Goal: Information Seeking & Learning: Learn about a topic

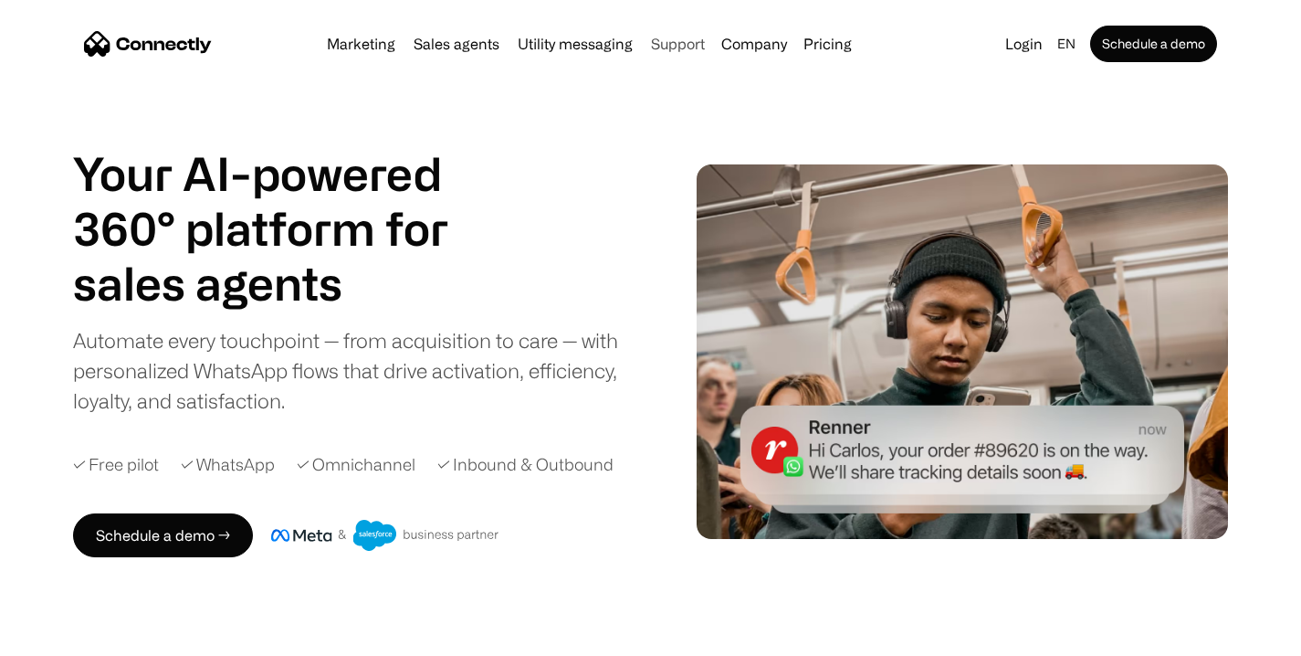
click at [661, 45] on link "Support" at bounding box center [678, 44] width 68 height 15
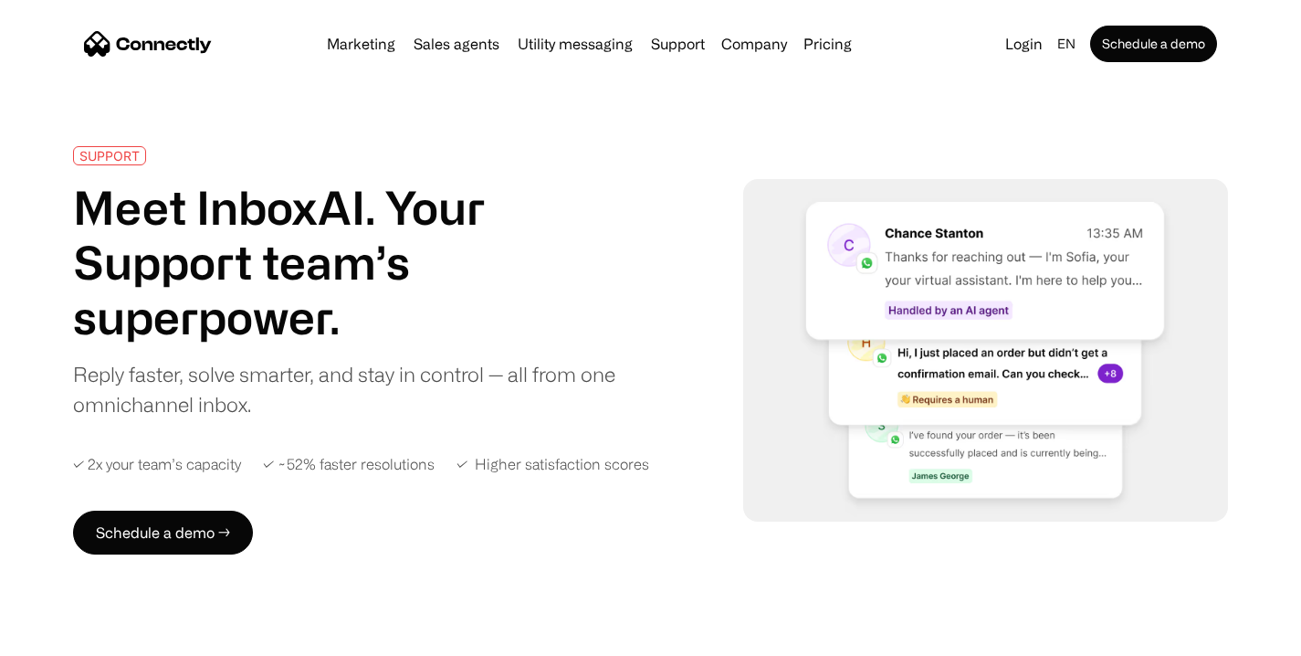
click at [95, 154] on div "SUPPORT" at bounding box center [109, 156] width 60 height 14
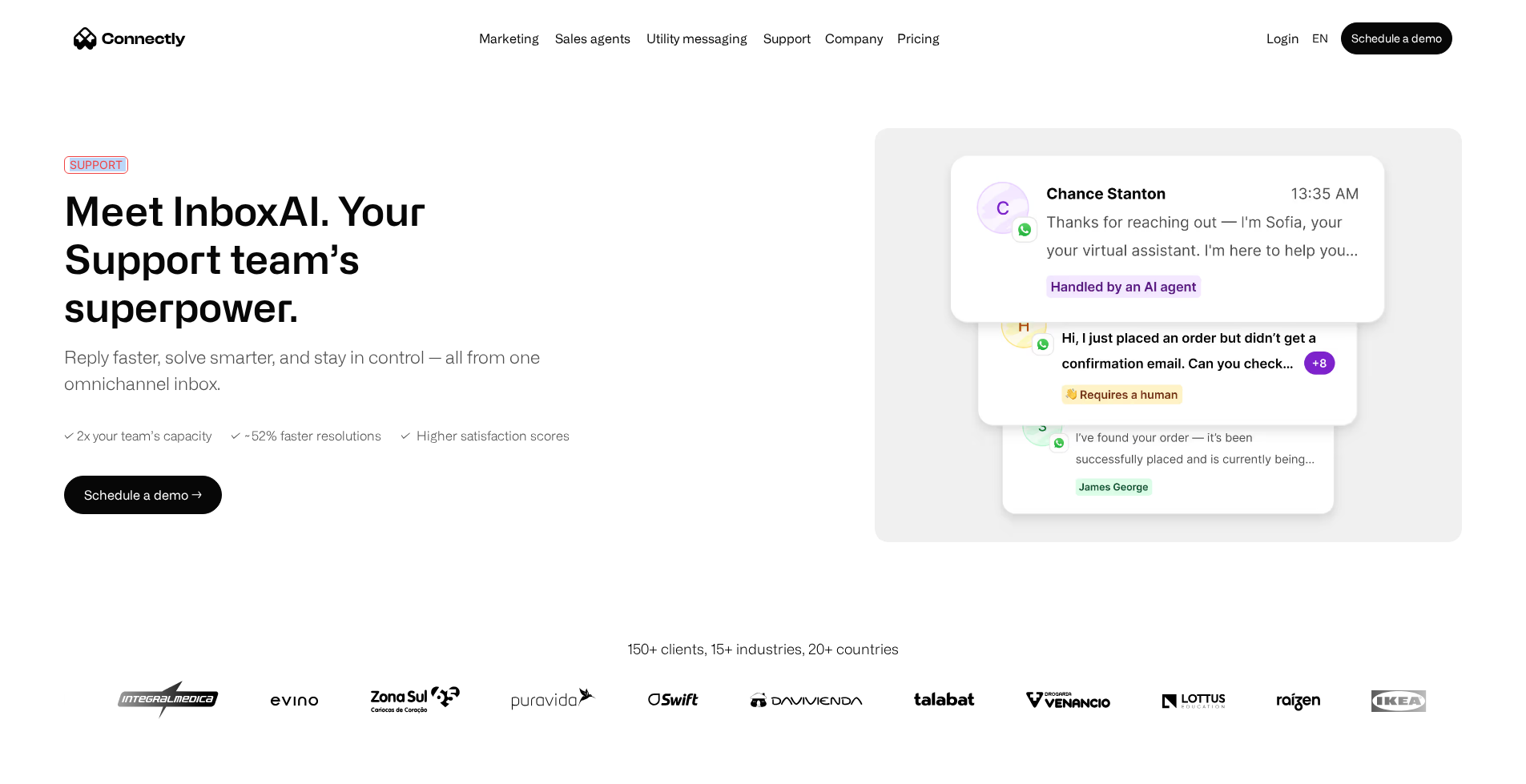
click at [123, 159] on div "SUPPORT" at bounding box center [96, 165] width 53 height 12
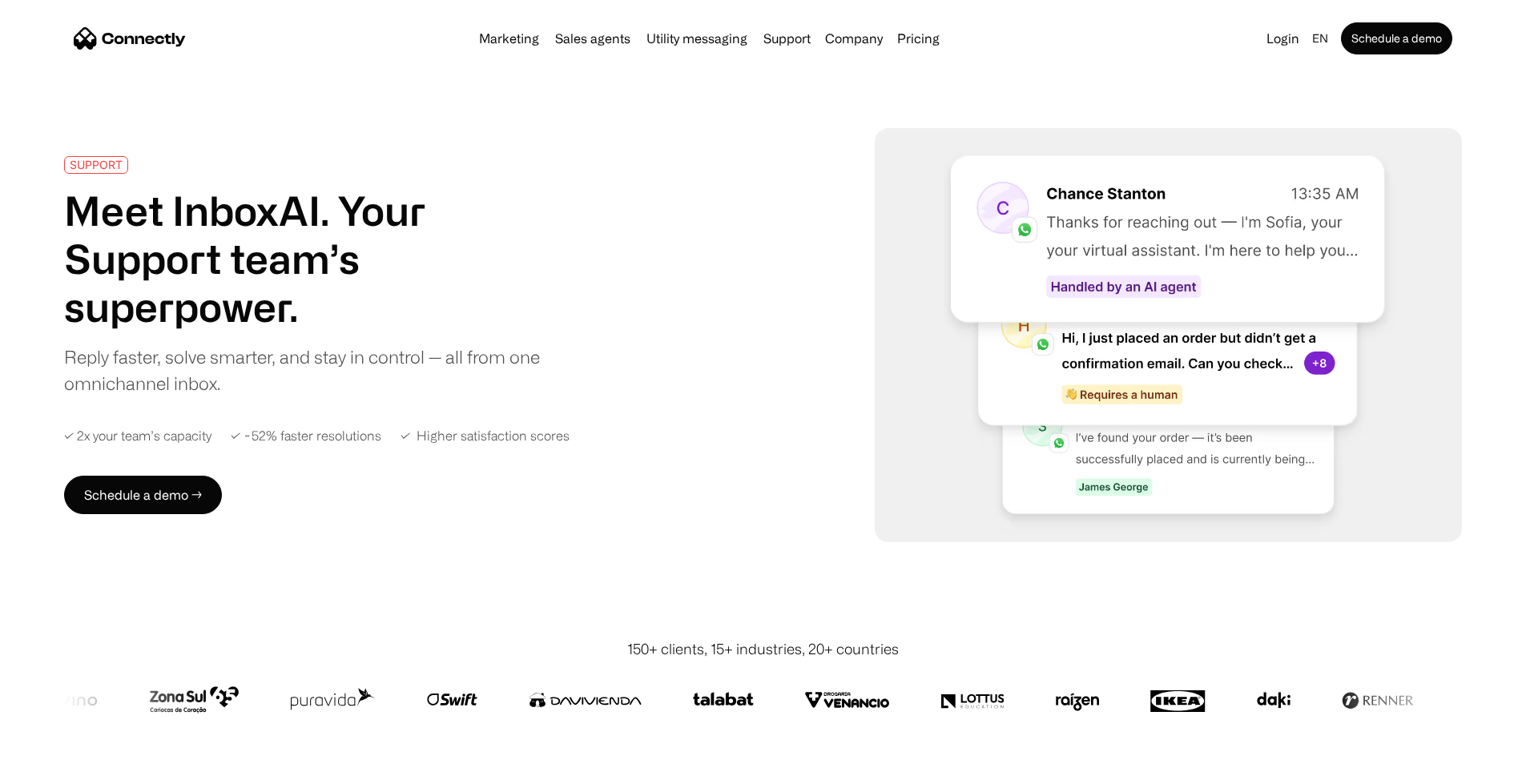
click at [203, 266] on h1 "Meet InboxAI. Your Support team’s superpower." at bounding box center [307, 259] width 487 height 144
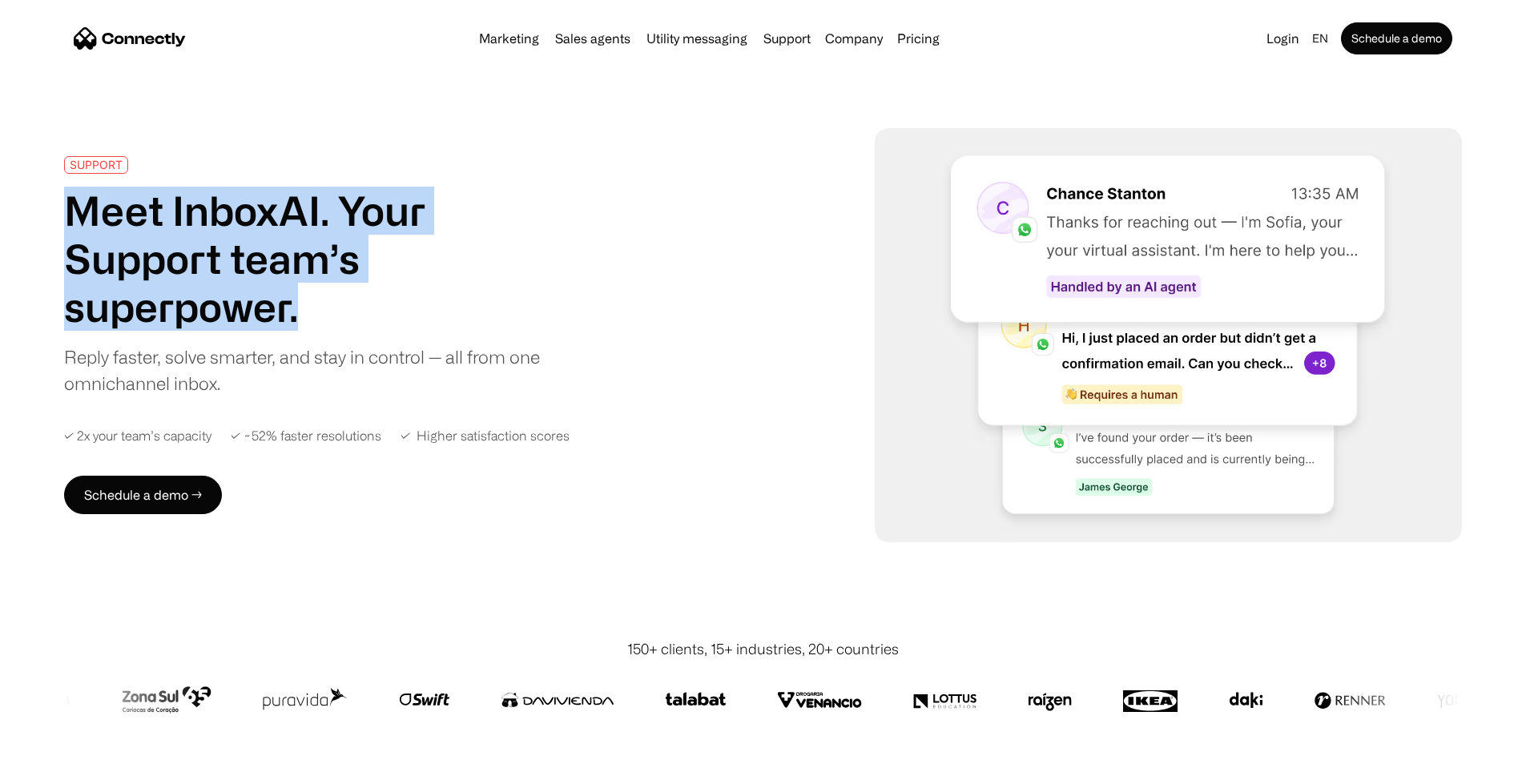
drag, startPoint x: 115, startPoint y: 217, endPoint x: 413, endPoint y: 342, distance: 323.2
click at [413, 331] on h1 "Meet InboxAI. Your Support team’s superpower." at bounding box center [307, 259] width 487 height 144
copy h1 "Meet InboxAI. Your Support team’s superpower."
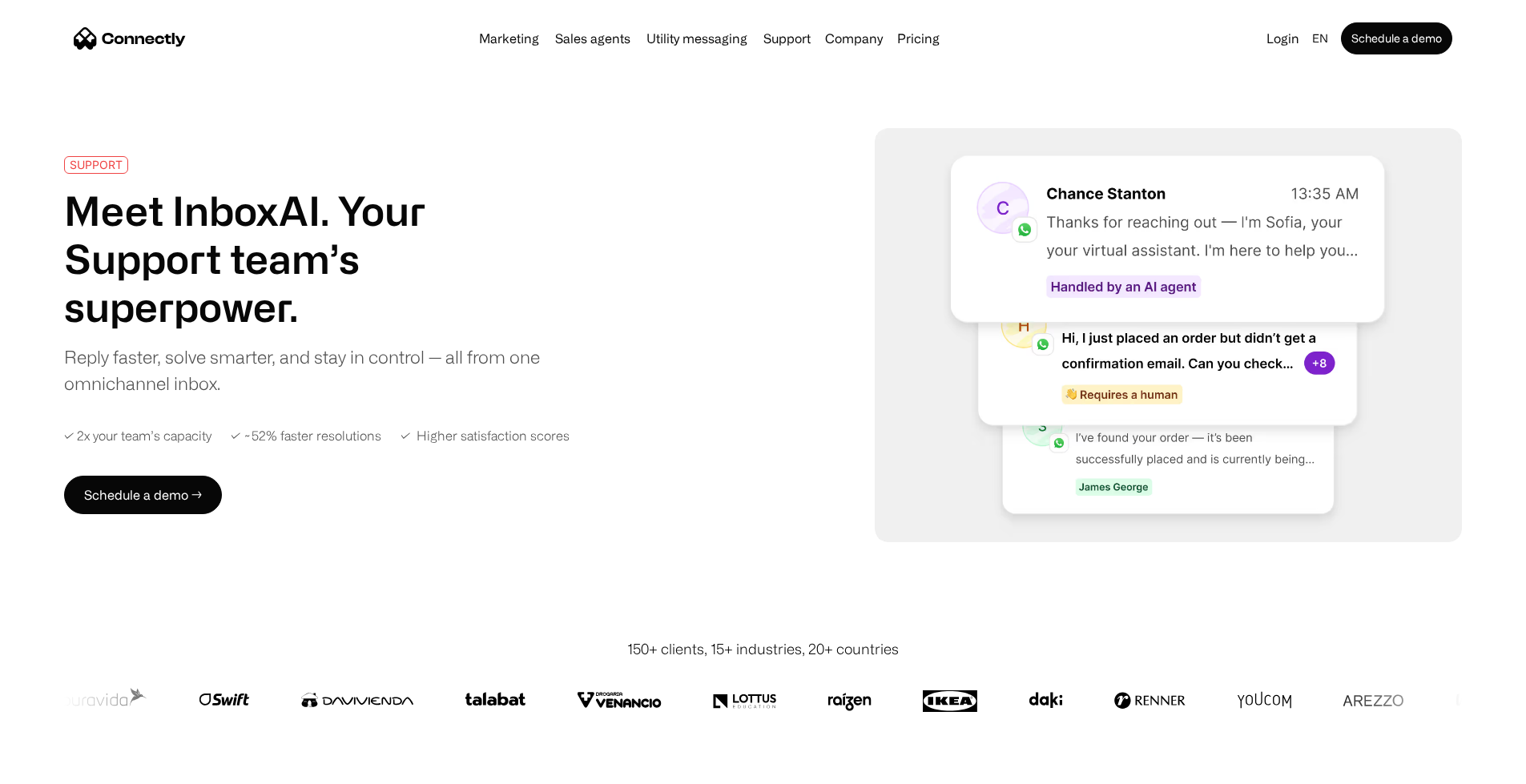
click at [387, 396] on div "Reply faster, solve smarter, and stay in control — all from one omnichannel inb…" at bounding box center [307, 370] width 487 height 53
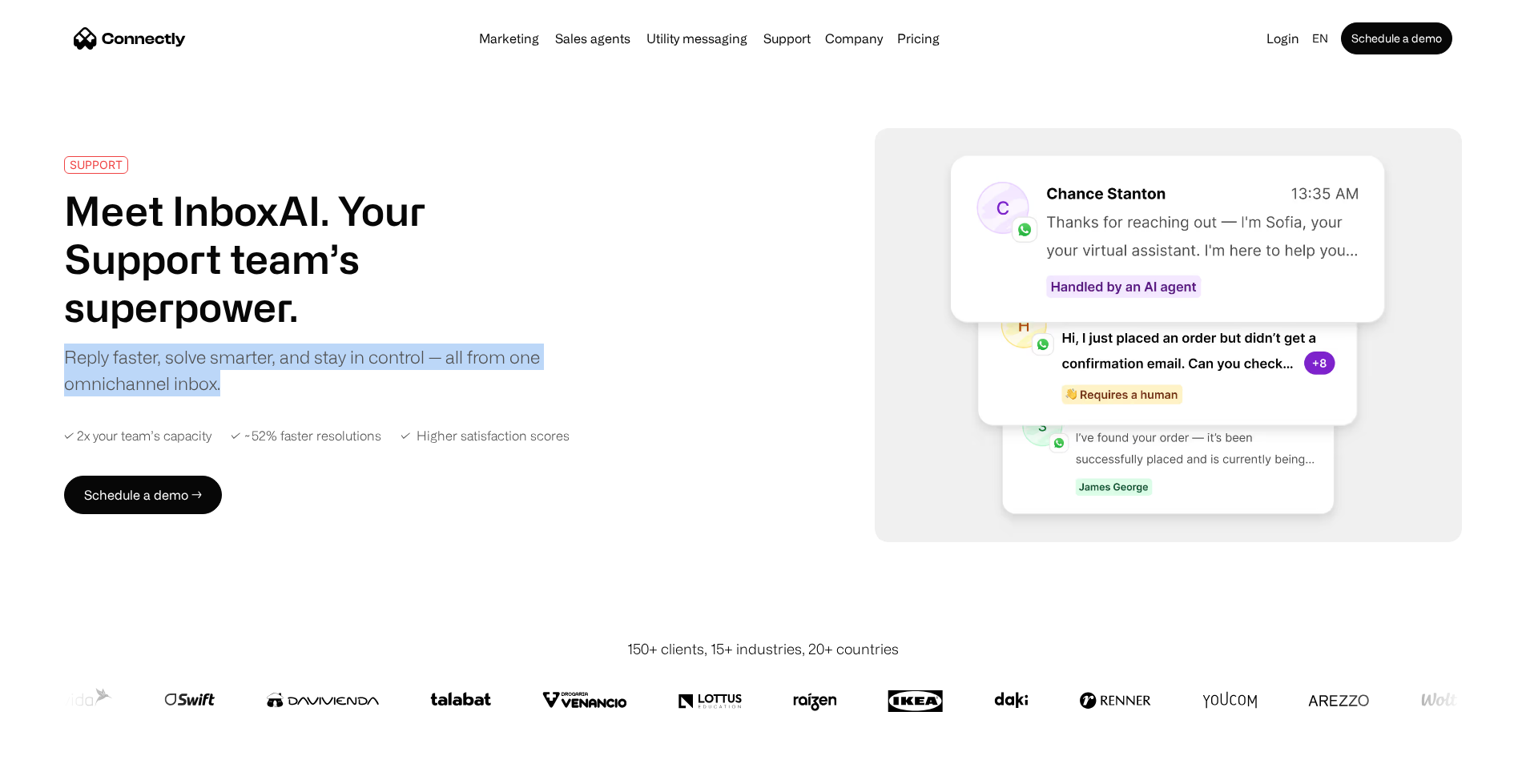
drag, startPoint x: 346, startPoint y: 425, endPoint x: 106, endPoint y: 396, distance: 241.7
click at [106, 396] on div "SUPPORT Meet InboxAI. Your Support team’s superpower. Reply faster, solve smart…" at bounding box center [763, 335] width 1526 height 414
copy div "Reply faster, solve smarter, and stay in control — all from one omnichannel inb…"
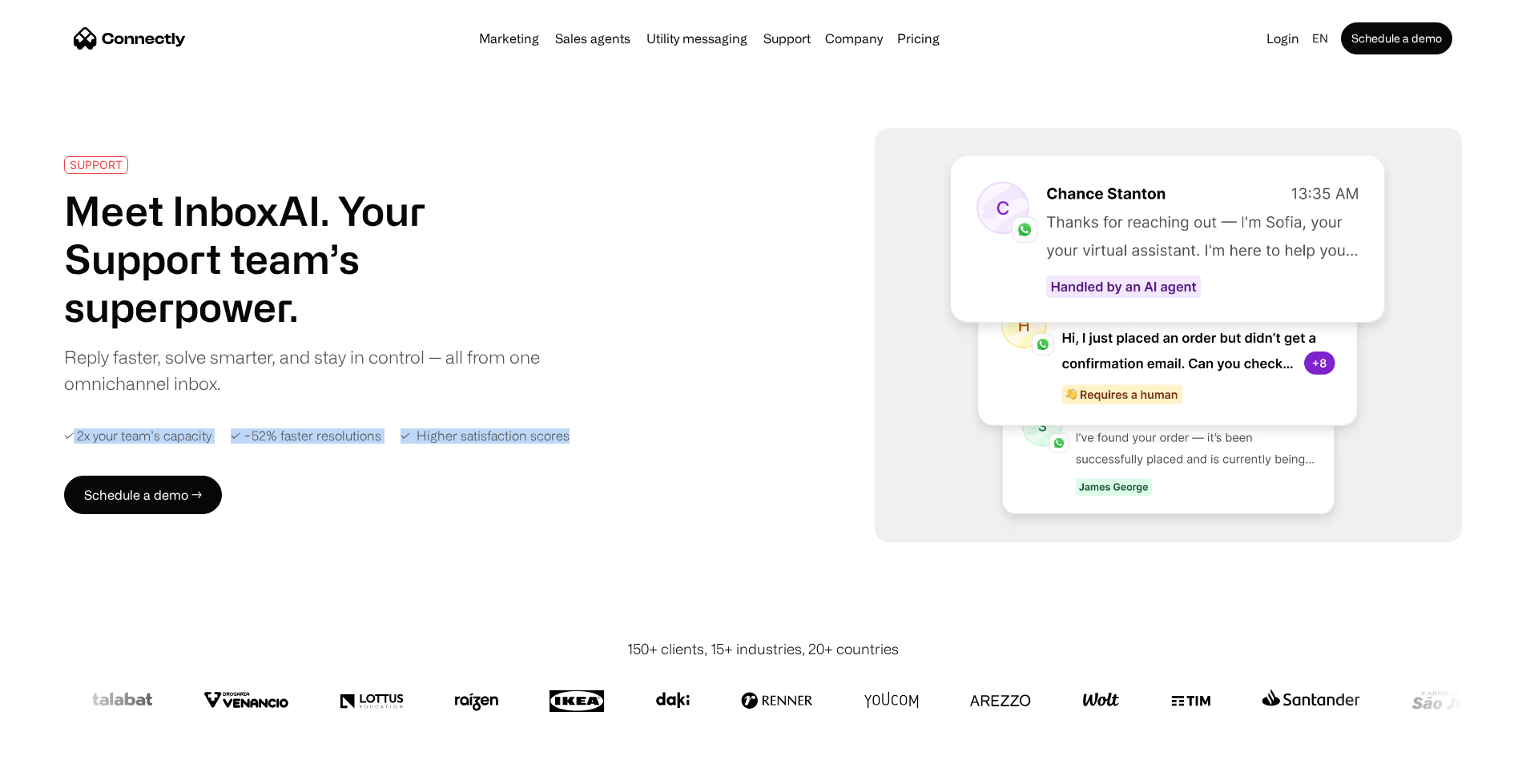
drag, startPoint x: 121, startPoint y: 481, endPoint x: 734, endPoint y: 472, distance: 613.1
click at [734, 472] on div "SUPPORT Meet InboxAI. Your Support team’s superpower. Reply faster, solve smart…" at bounding box center [763, 335] width 1398 height 414
copy div "2x your team’s capacity ✓ ~52% faster resolutions ✓ Higher satisfaction scores"
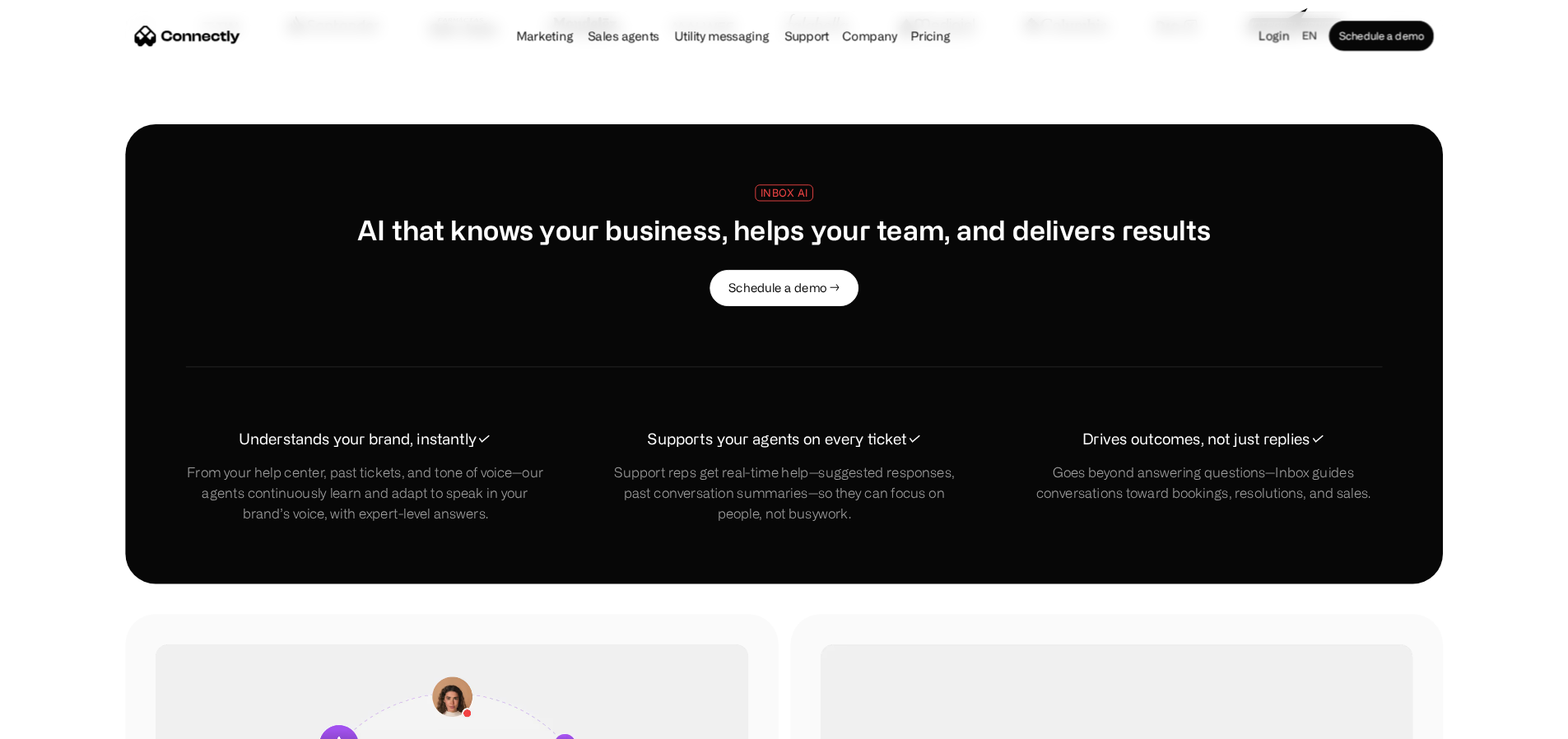
scroll to position [745, 0]
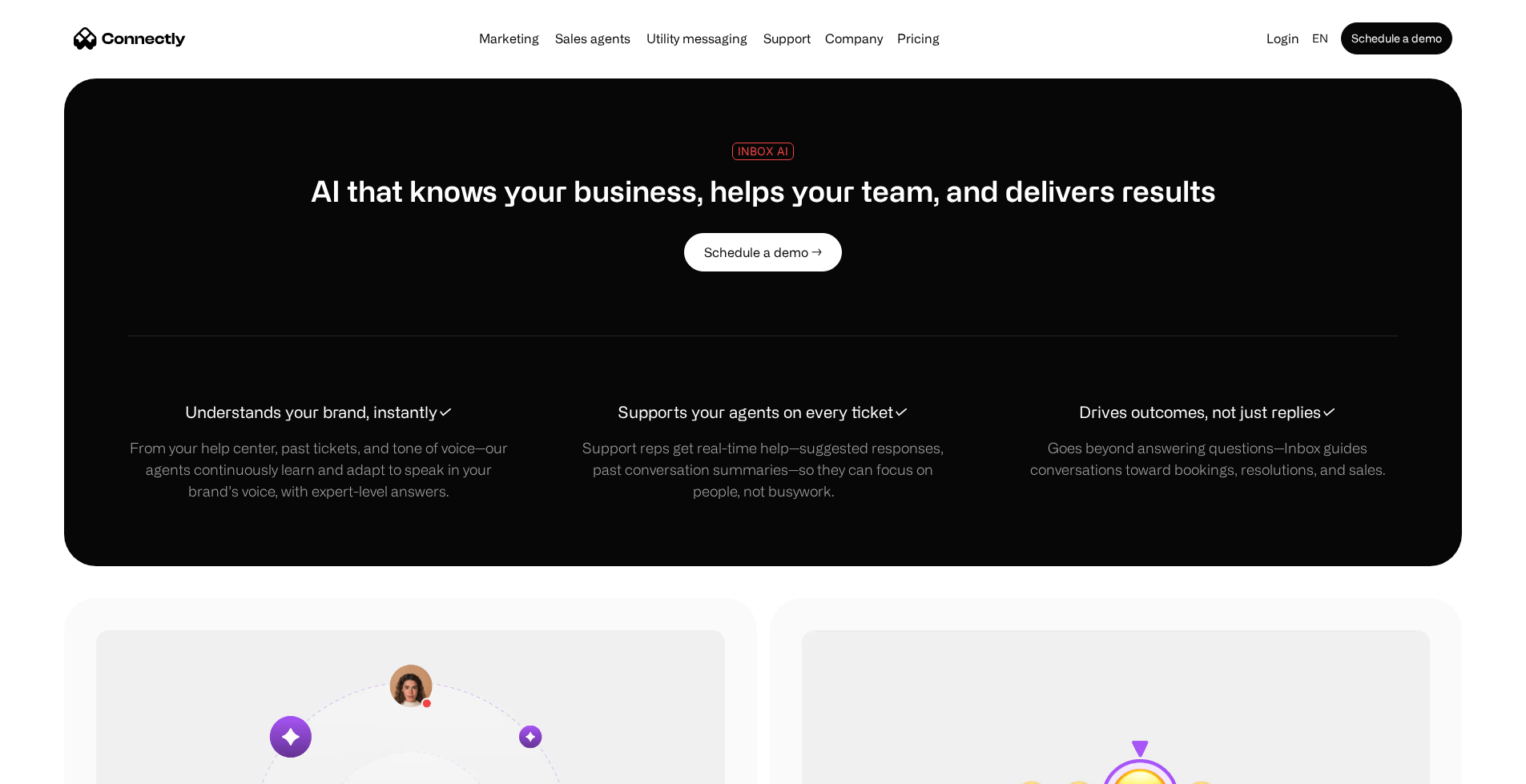
click at [777, 159] on div "INBOX AI AI that knows your business, helps your team, and delivers results" at bounding box center [763, 175] width 905 height 65
click at [772, 153] on div "INBOX AI" at bounding box center [763, 151] width 51 height 12
copy div "INBOX AI"
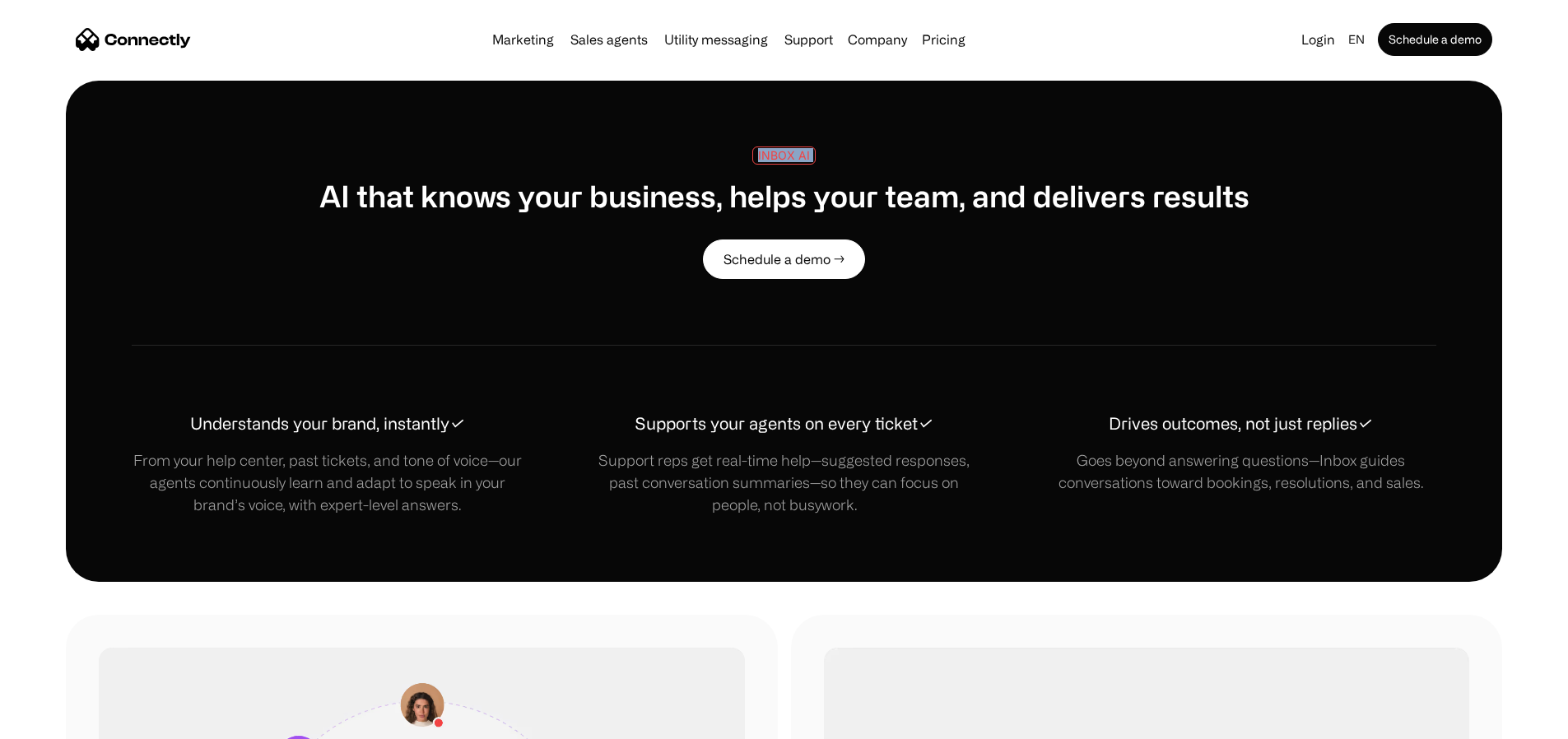
click at [770, 155] on div "INBOX AI" at bounding box center [784, 155] width 52 height 13
copy div "INBOX AI"
click at [417, 198] on h1 "AI that knows your business, helps your team, and delivers results" at bounding box center [784, 195] width 930 height 35
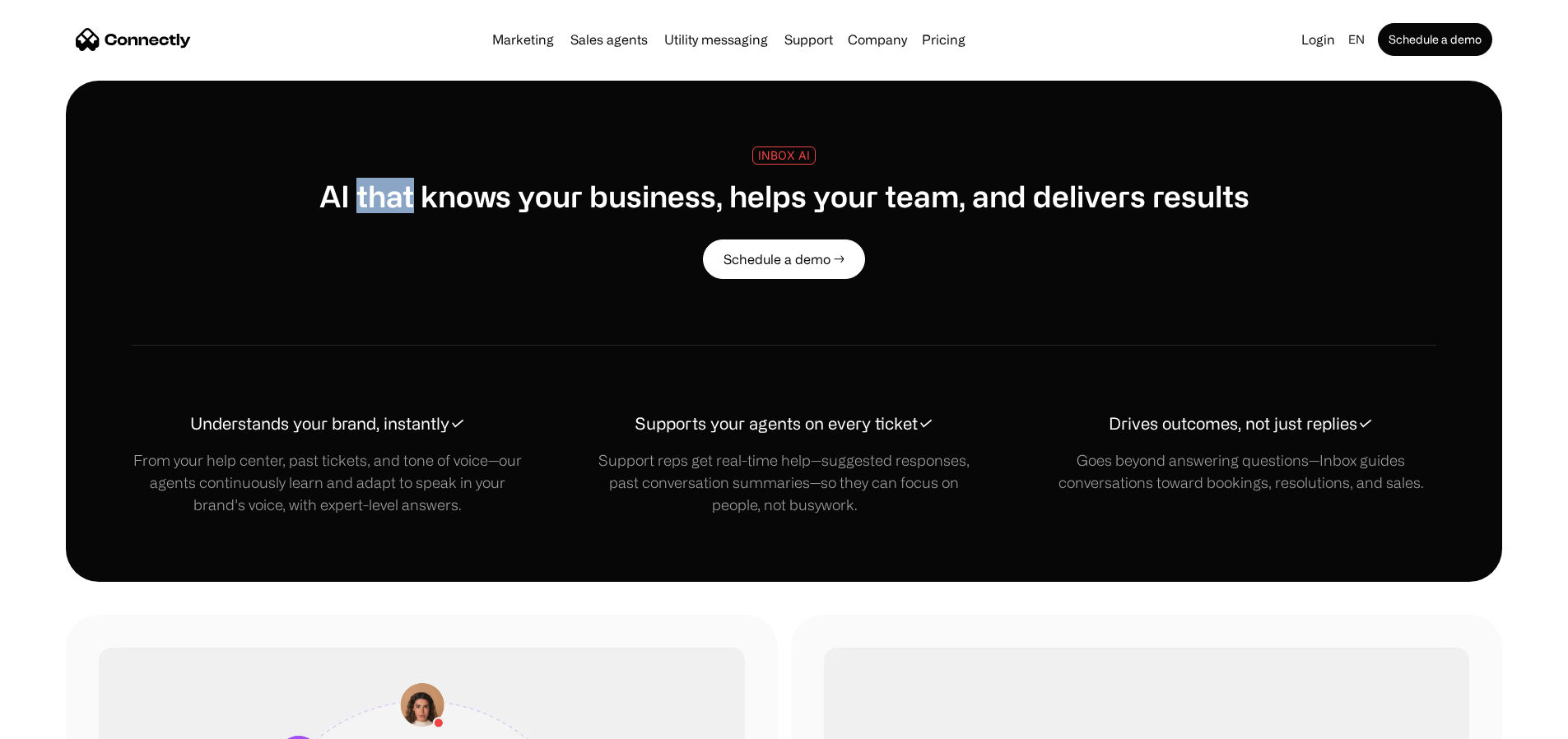
click at [417, 198] on h1 "AI that knows your business, helps your team, and delivers results" at bounding box center [784, 195] width 930 height 35
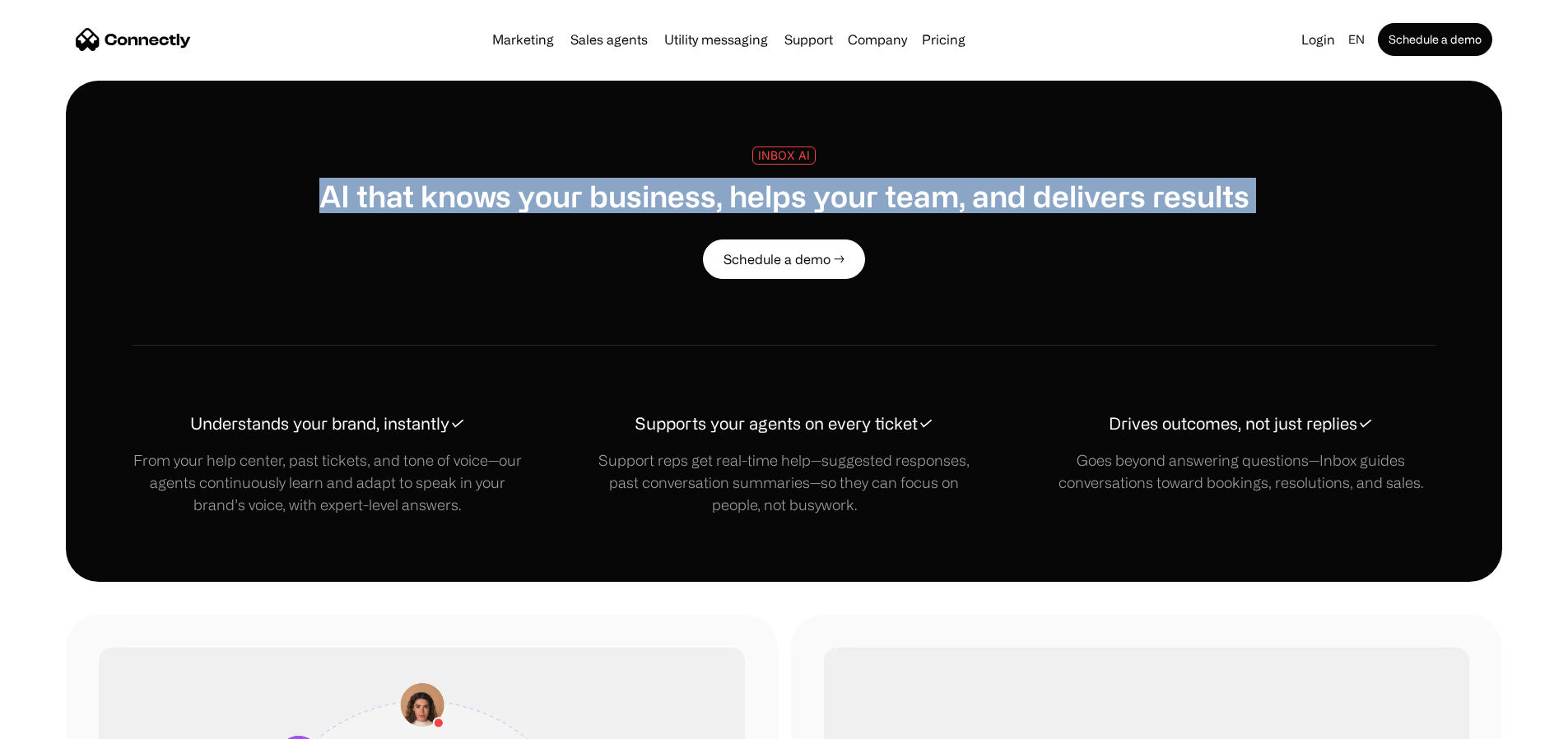
click at [417, 198] on h1 "AI that knows your business, helps your team, and delivers results" at bounding box center [784, 195] width 930 height 35
copy h1 "AI that knows your business, helps your team, and delivers results"
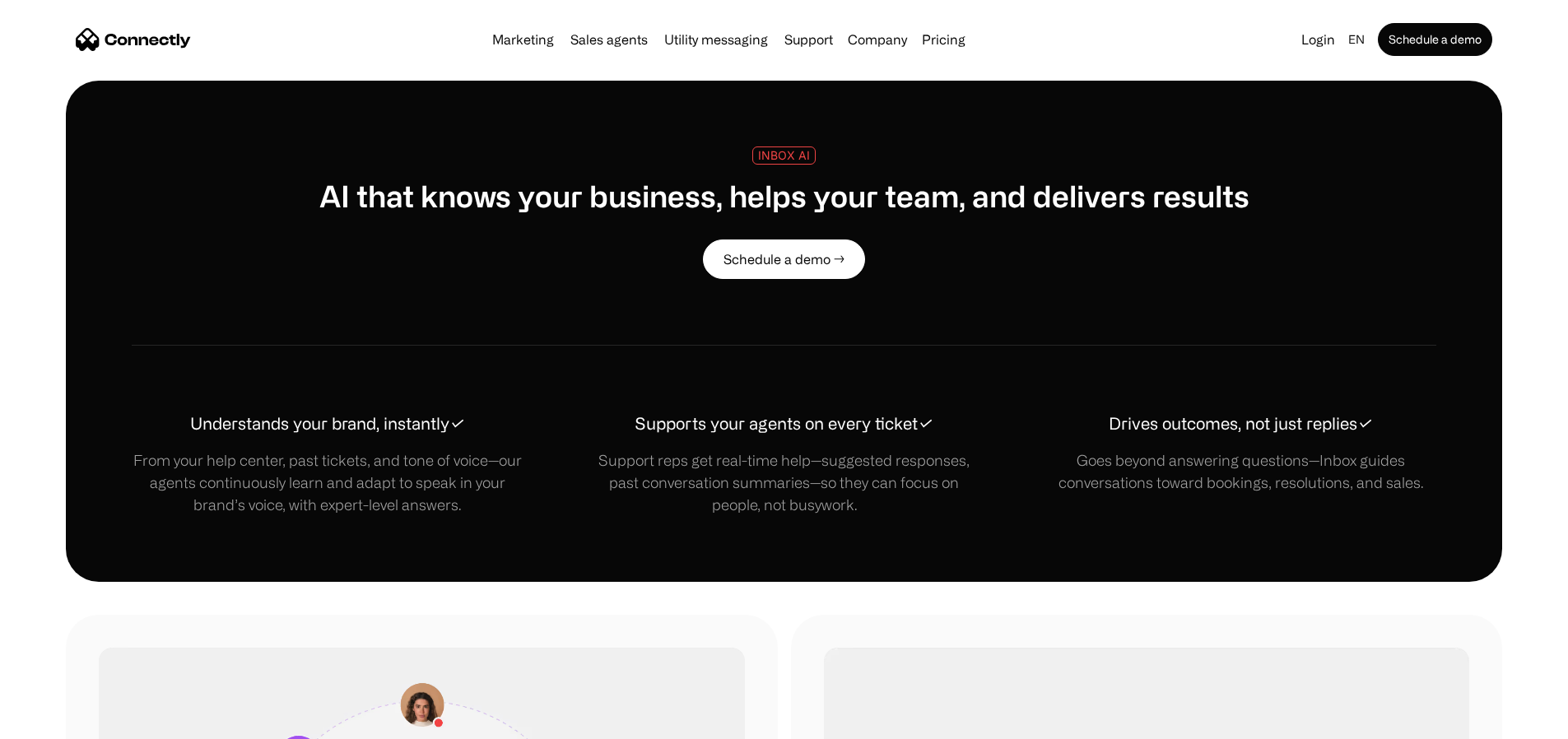
click at [385, 436] on h1 "Understands your brand, instantly✓" at bounding box center [327, 424] width 275 height 24
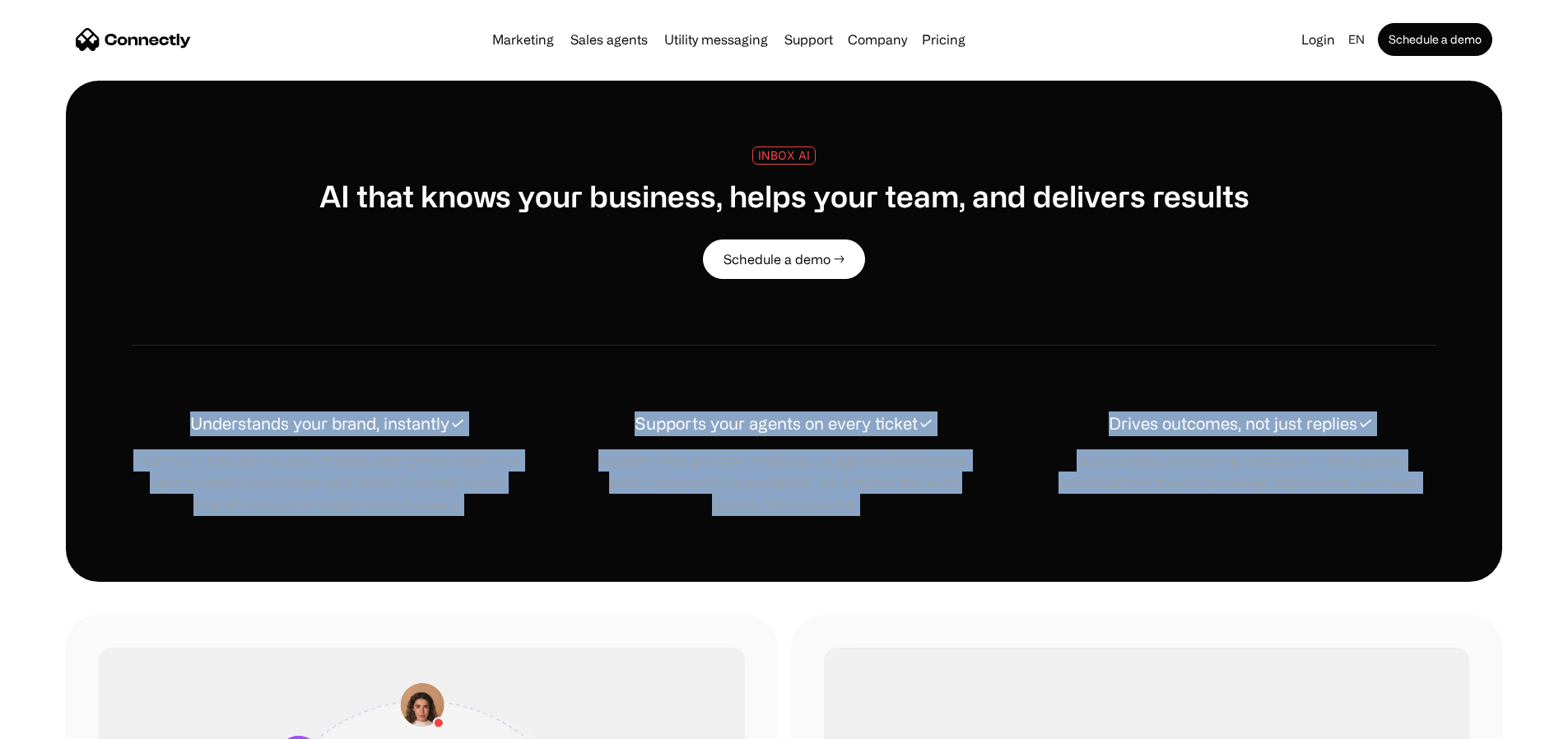
drag, startPoint x: 230, startPoint y: 472, endPoint x: 1284, endPoint y: 585, distance: 1060.0
click at [1172, 582] on div "INBOX AI AI that knows your business, helps your team, and delivers results Sch…" at bounding box center [784, 332] width 1436 height 501
copy div "Understands your brand, instantly✓ From your help center, past tickets, and ton…"
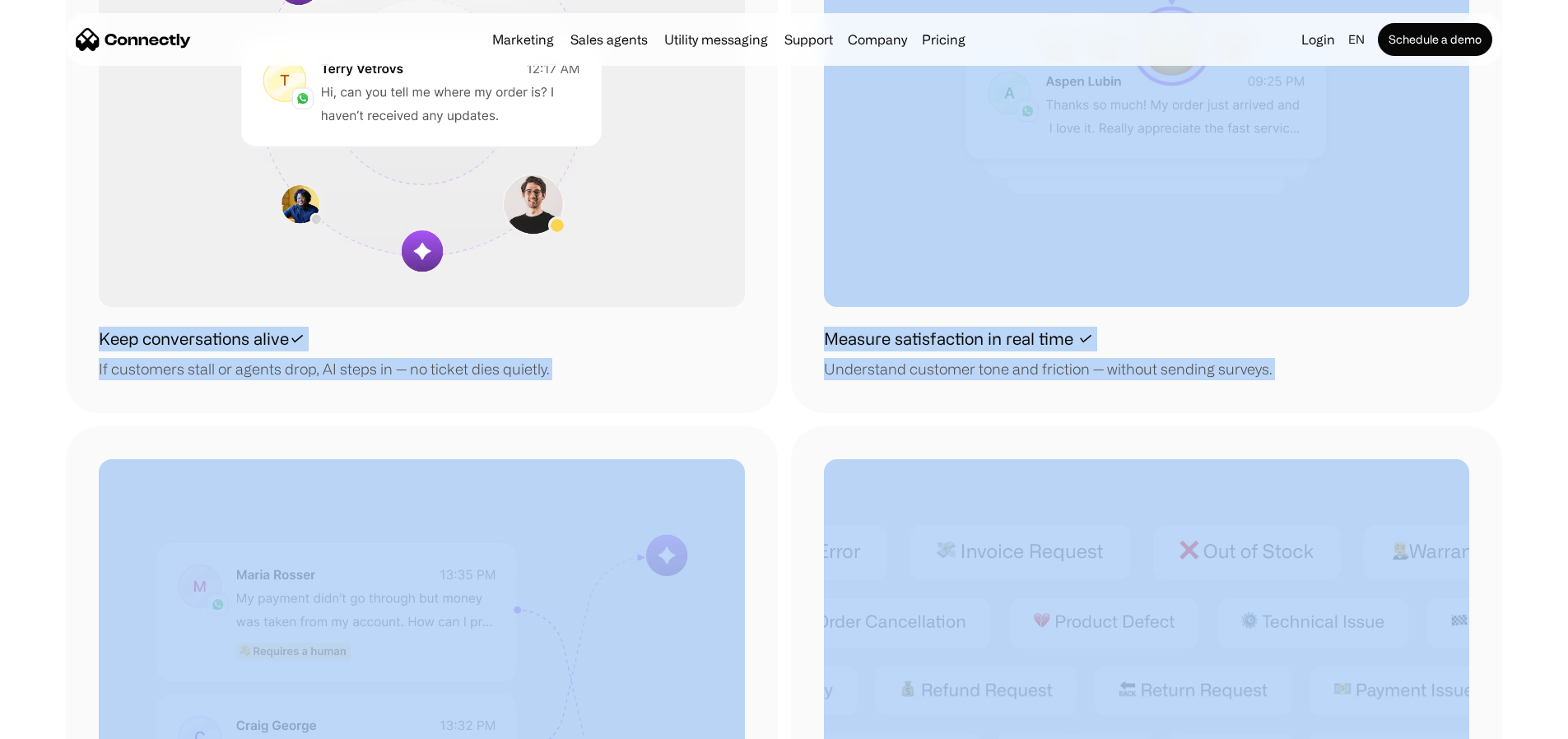
scroll to position [2359, 0]
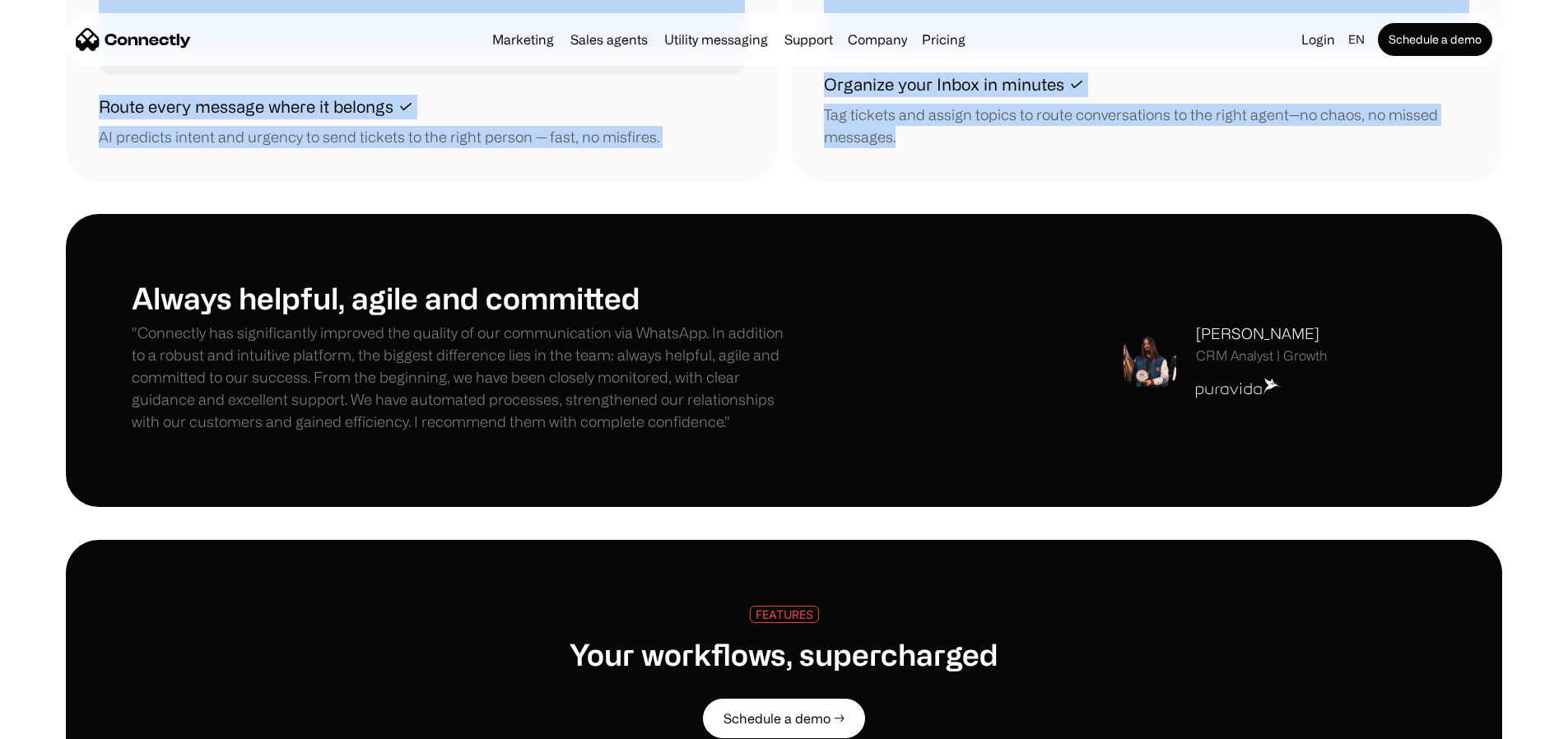
drag, startPoint x: 150, startPoint y: 459, endPoint x: 1010, endPoint y: 148, distance: 914.5
copy div "Keep conversations alive✓ If customers stall or agents drop, AI steps in — no t…"
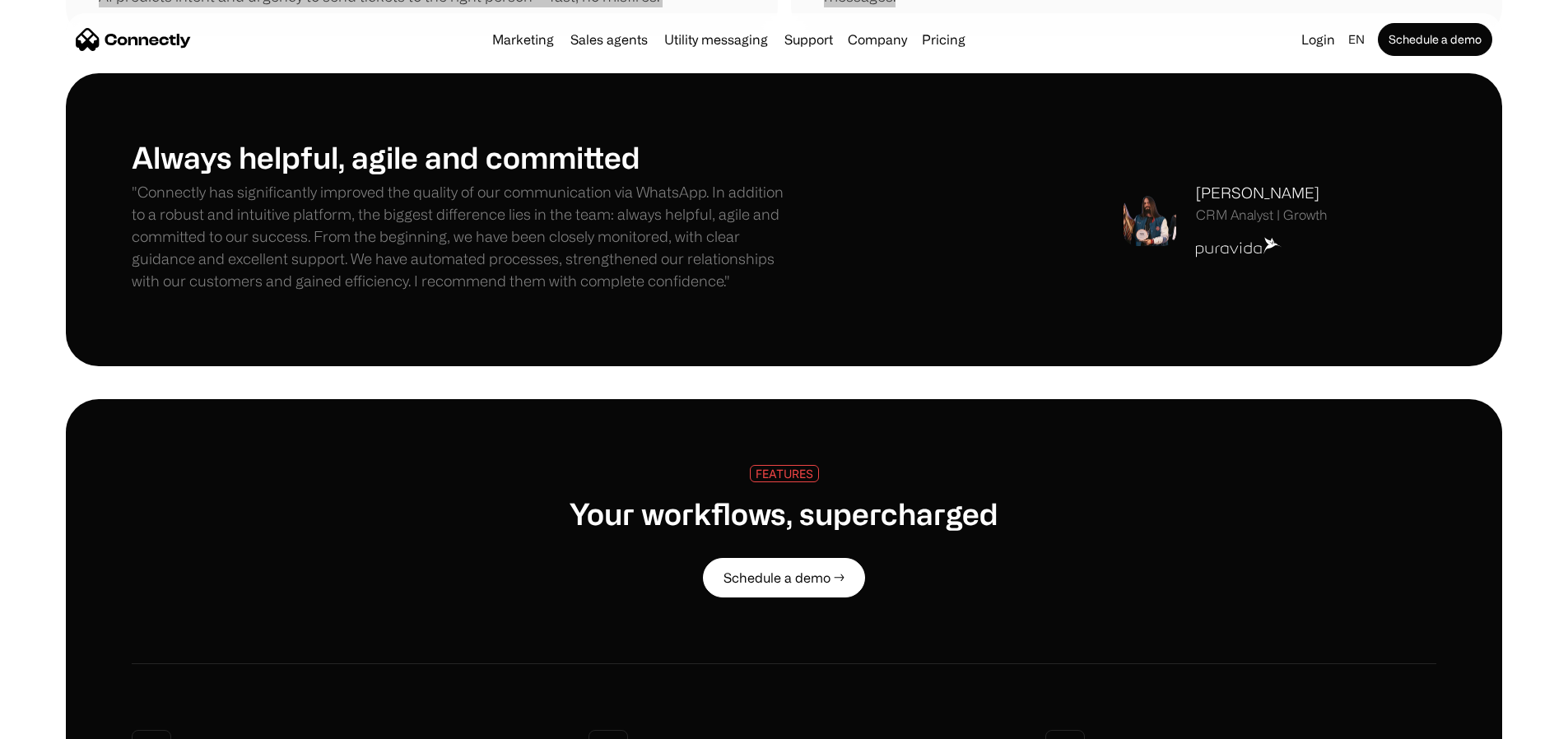
scroll to position [2497, 0]
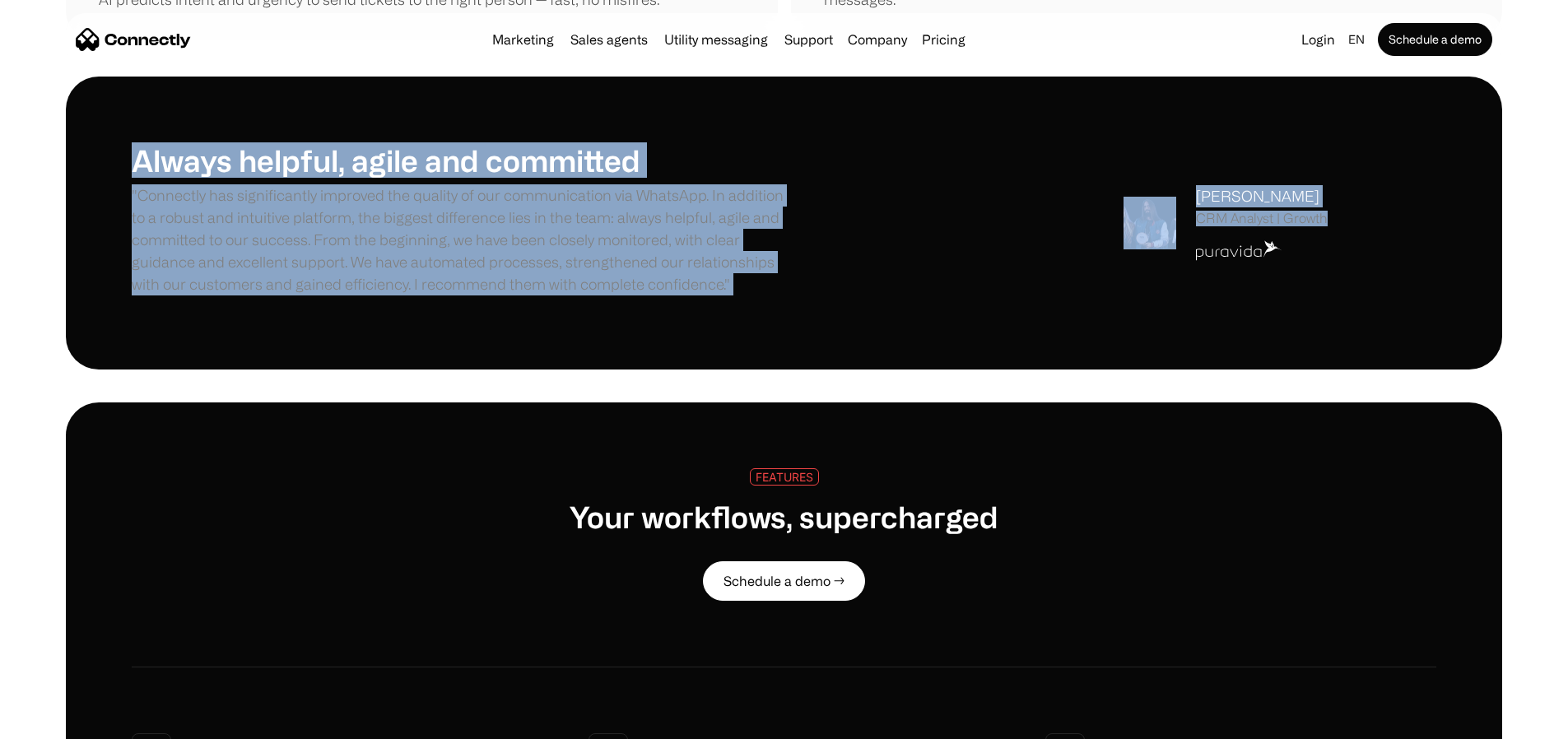
copy div "Always helpful, agile and committed "Connectly has significantly improved the q…"
drag, startPoint x: 182, startPoint y: 153, endPoint x: 1359, endPoint y: 327, distance: 1189.8
click at [1172, 304] on div "Always helpful, agile and committed "Connectly has significantly improved the q…" at bounding box center [784, 223] width 1305 height 161
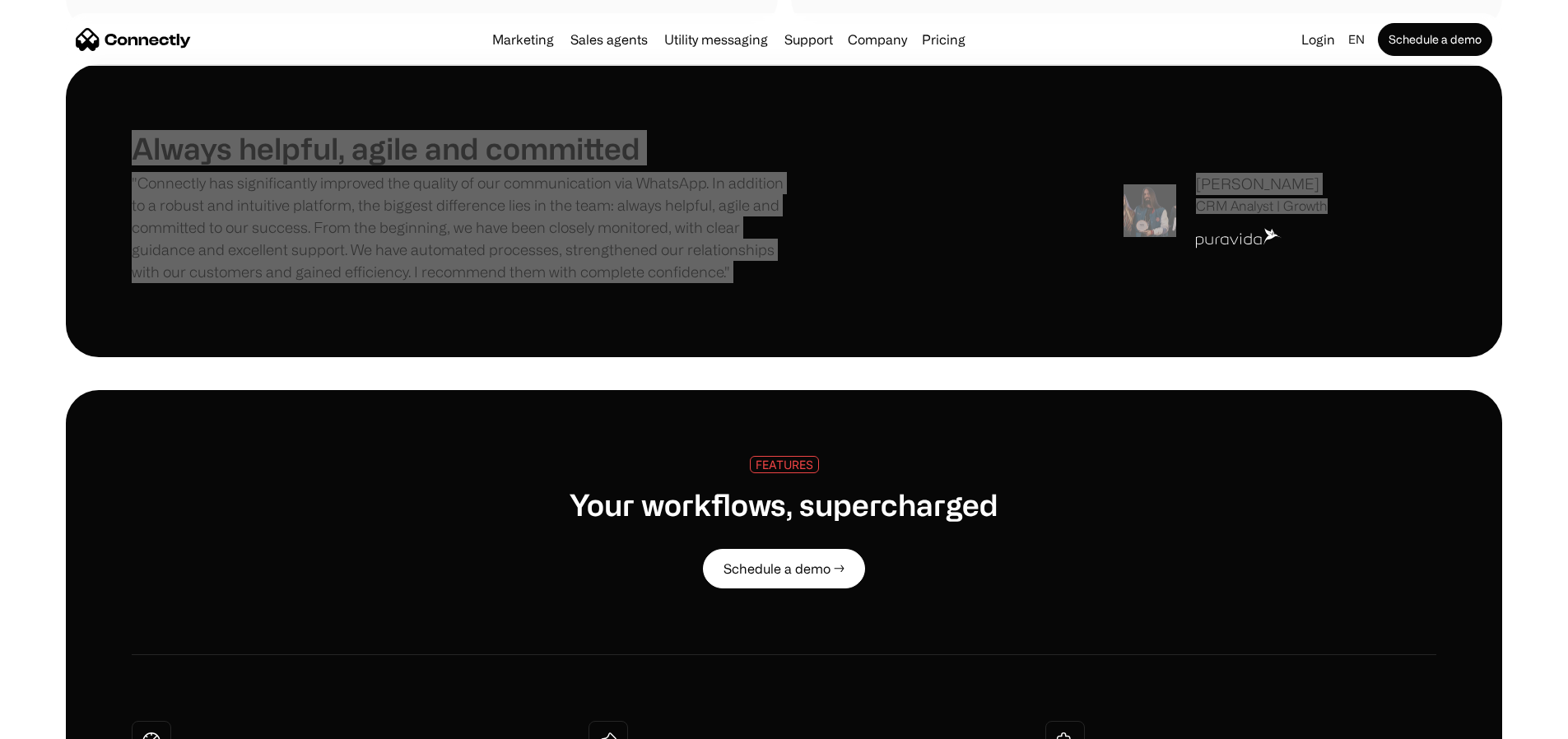
scroll to position [2526, 0]
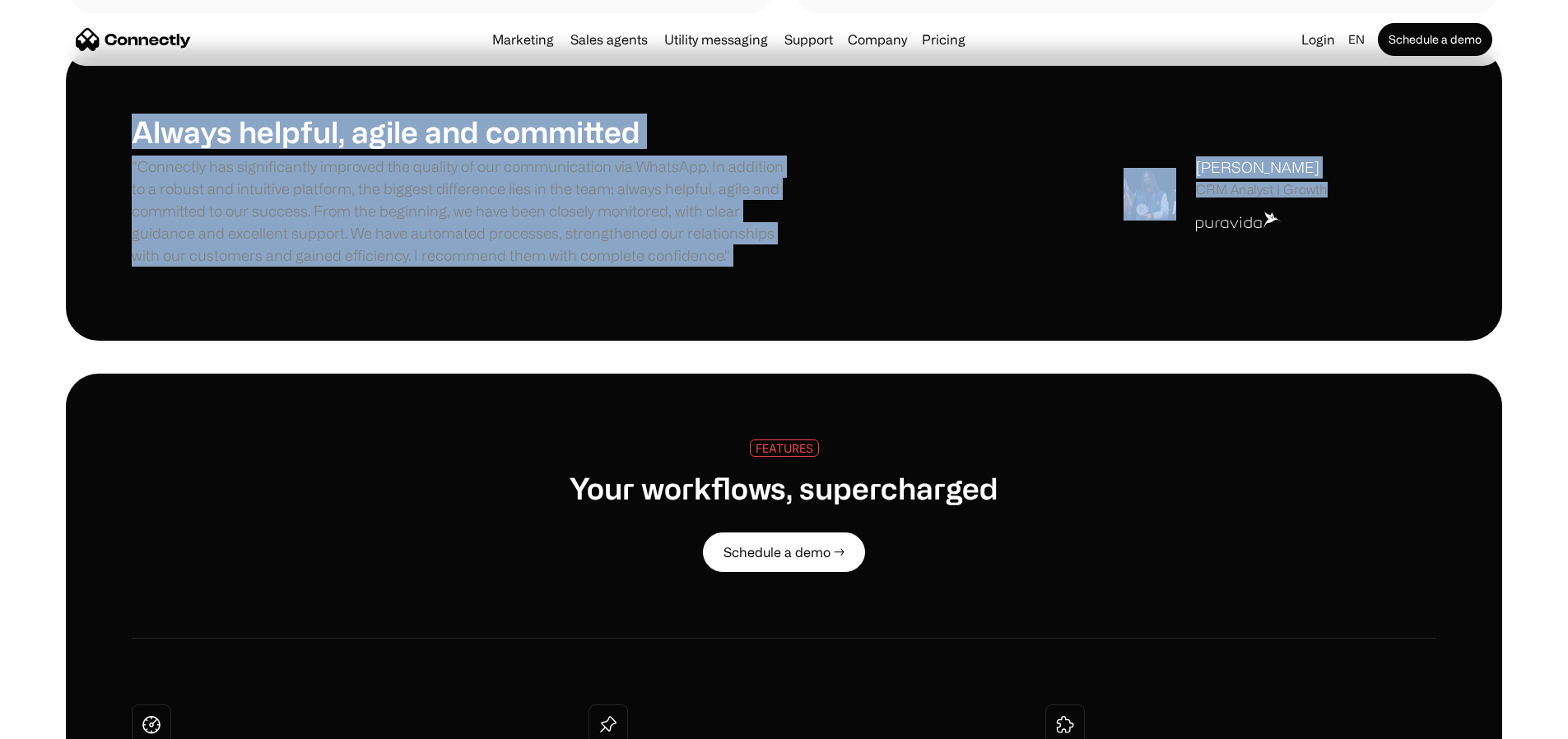
click at [768, 454] on div "FEATURES" at bounding box center [784, 448] width 58 height 13
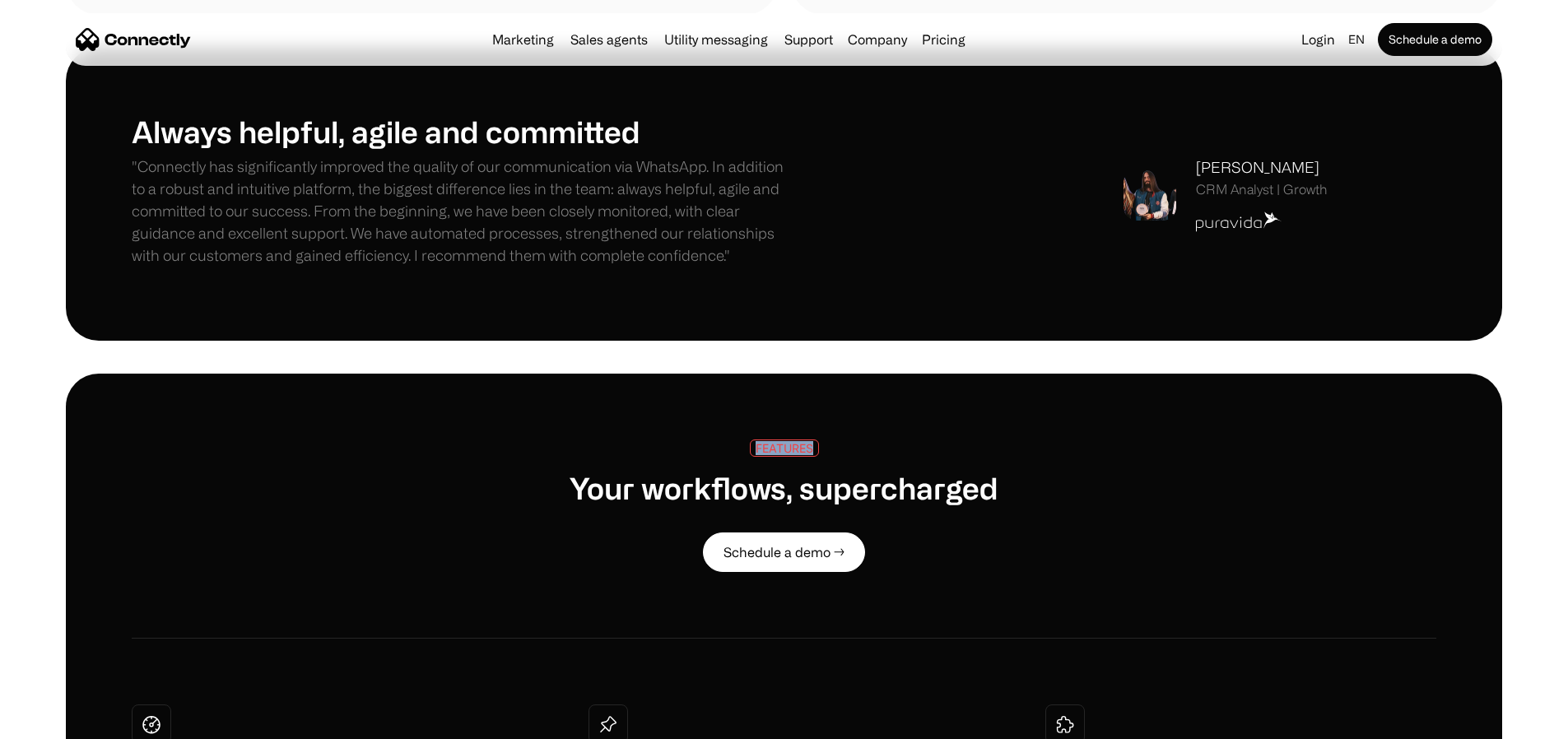
click at [768, 454] on div "FEATURES" at bounding box center [784, 448] width 58 height 13
copy div "FEATURES"
click at [687, 506] on h1 "Your workflows, supercharged" at bounding box center [784, 487] width 429 height 35
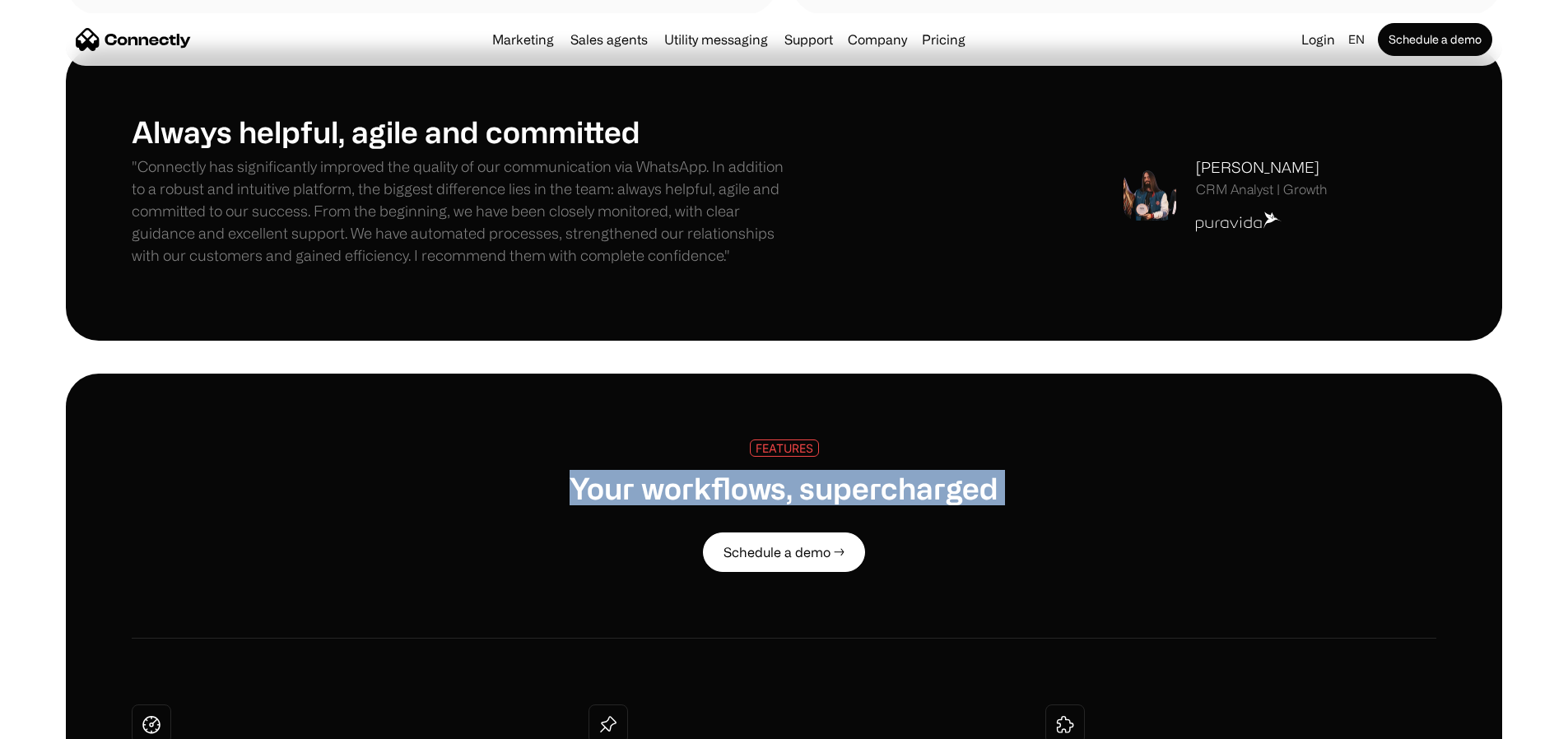
click at [687, 506] on h1 "Your workflows, supercharged" at bounding box center [784, 487] width 429 height 35
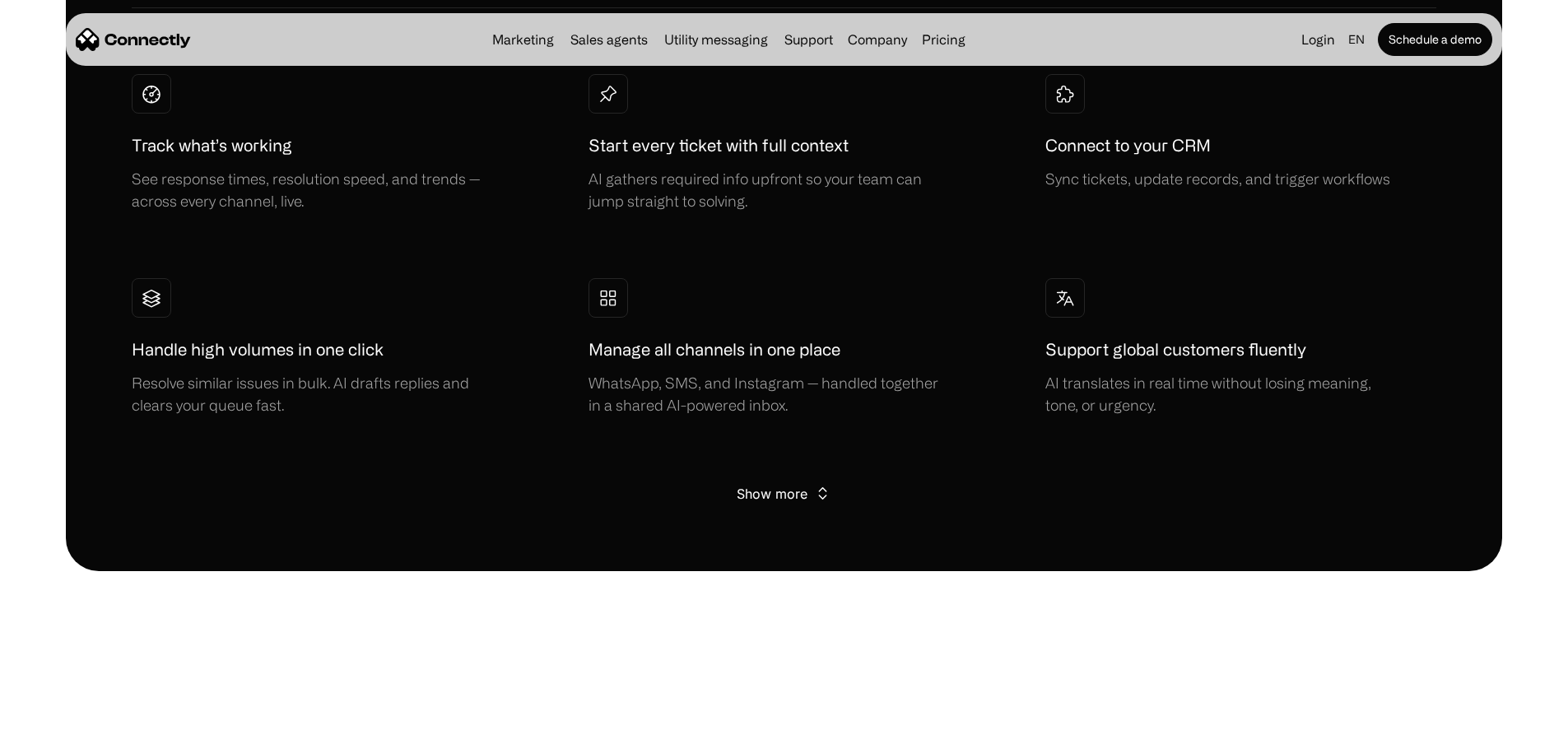
scroll to position [3159, 0]
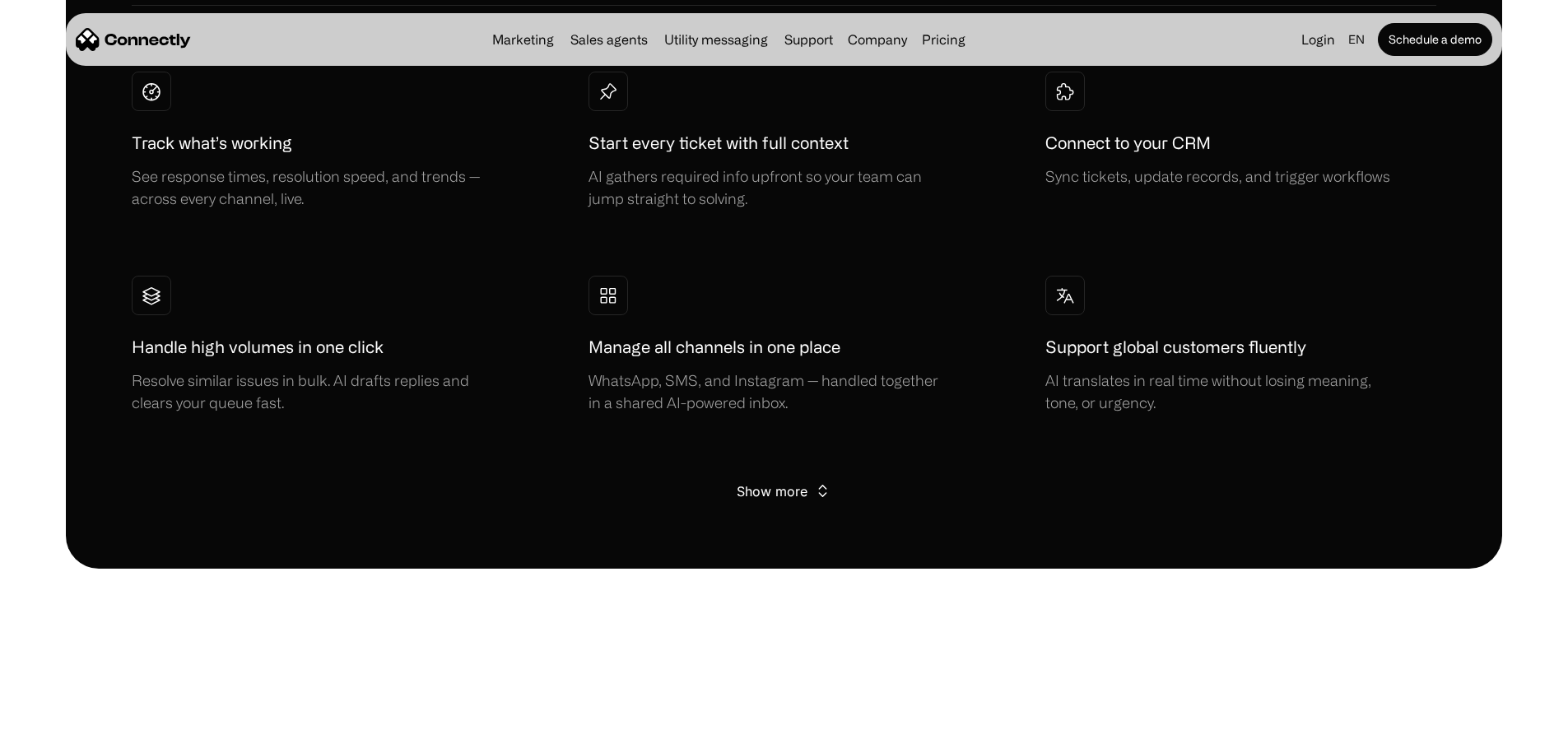
click at [777, 503] on div "Show more" at bounding box center [771, 491] width 71 height 23
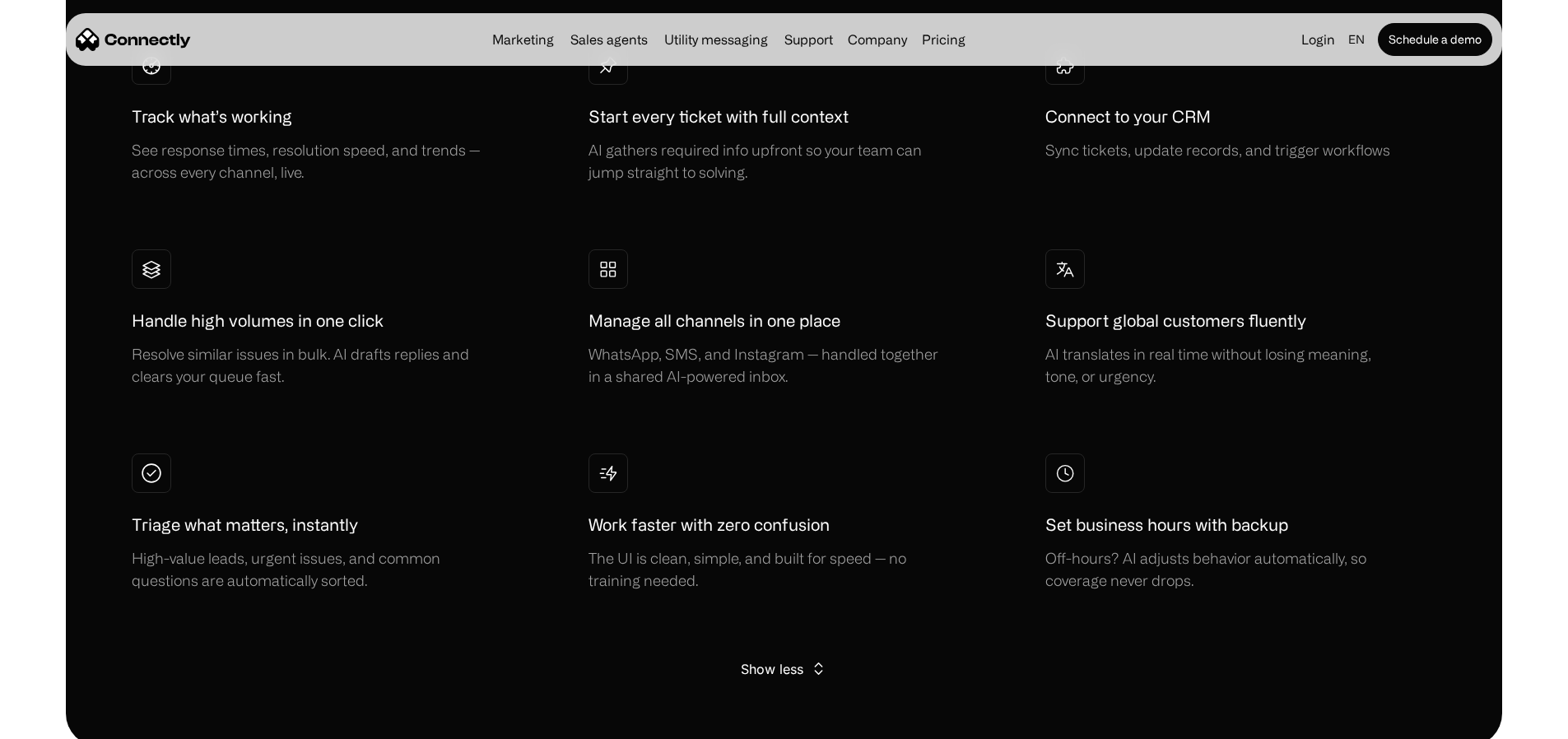
scroll to position [3122, 0]
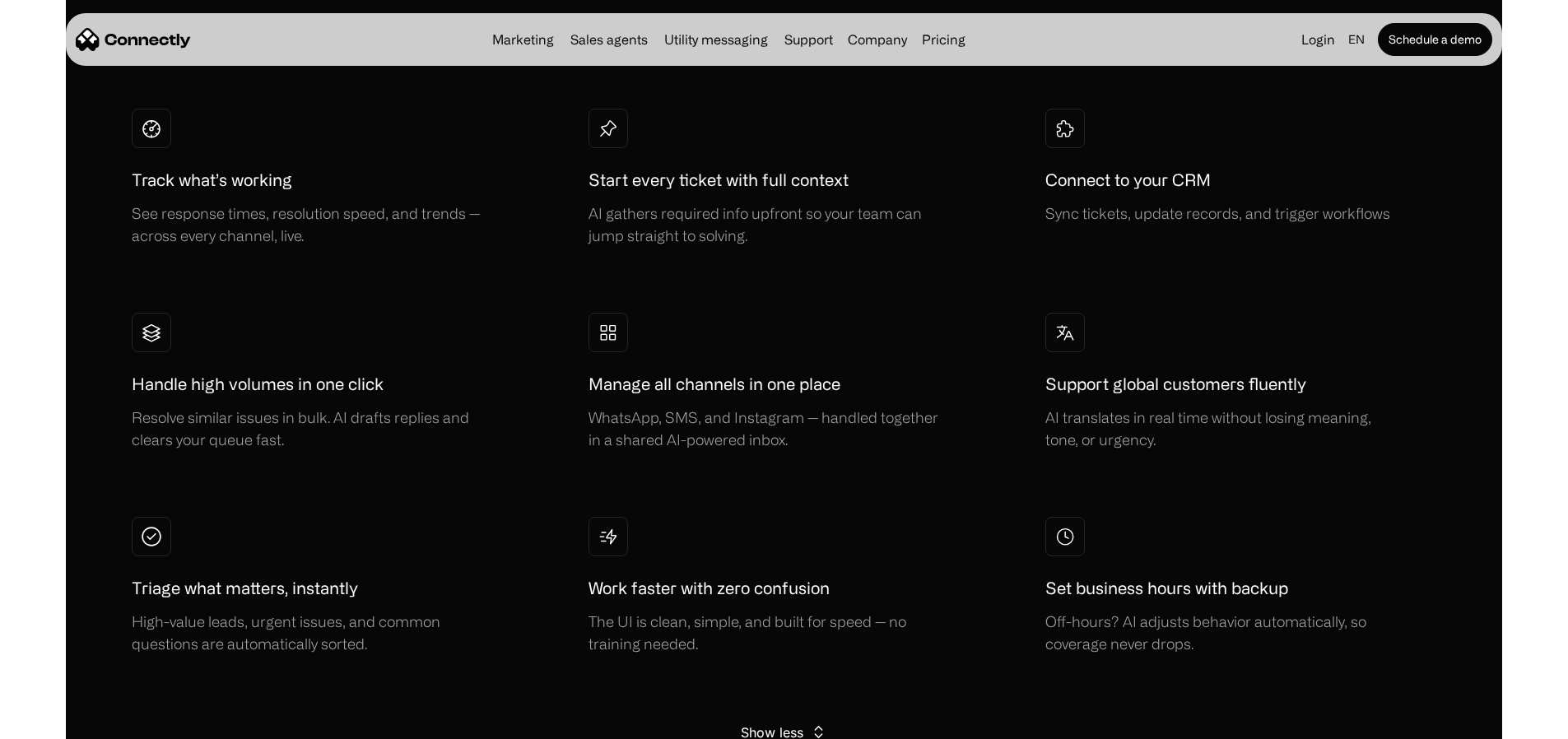
click at [163, 246] on div "FEATURES Your workflows, supercharged Schedule a demo → Track what’s working Se…" at bounding box center [784, 293] width 1436 height 1032
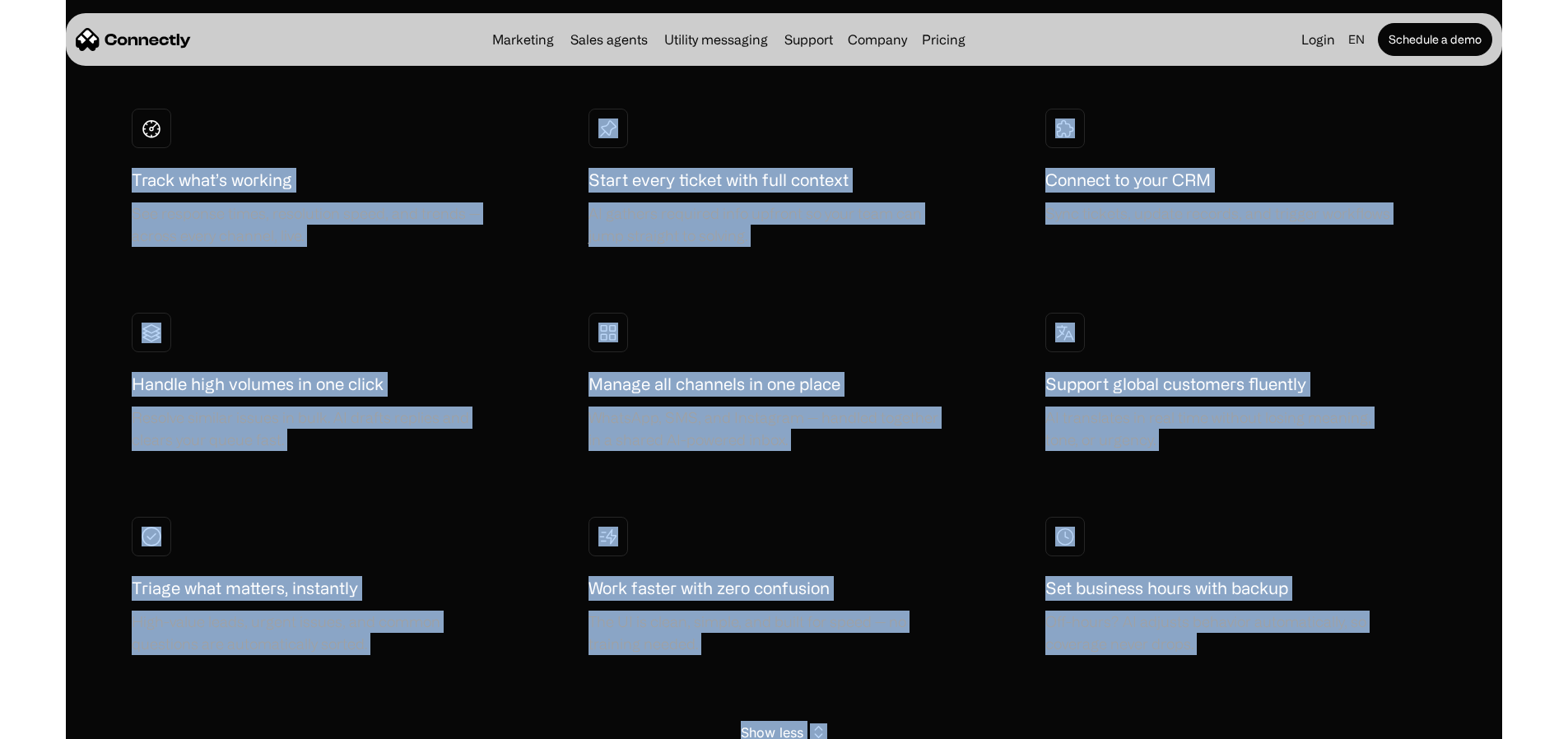
drag, startPoint x: 196, startPoint y: 239, endPoint x: 1233, endPoint y: 707, distance: 1137.7
click at [1172, 590] on div "FEATURES Your workflows, supercharged Schedule a demo → Track what’s working Se…" at bounding box center [784, 293] width 1436 height 1032
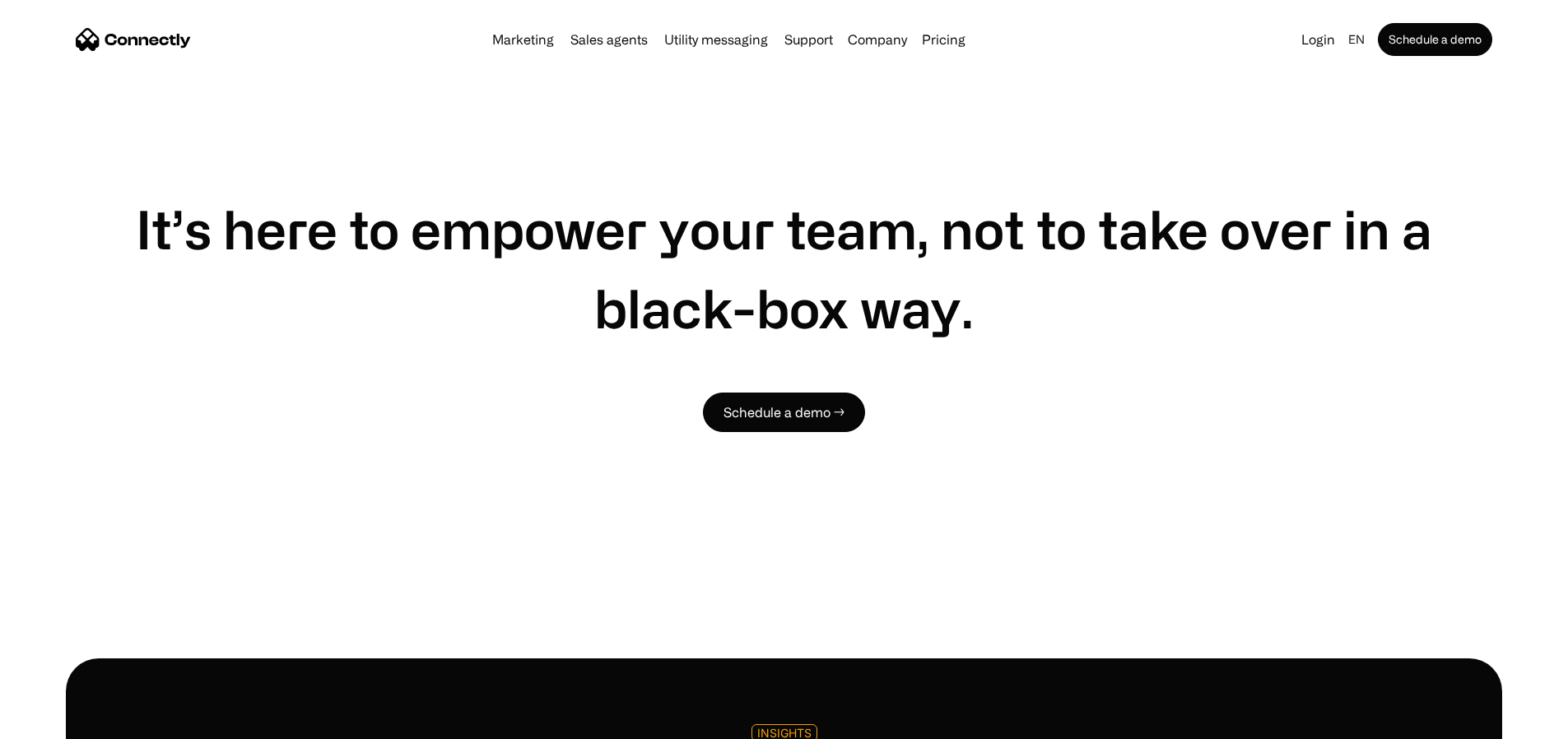
scroll to position [4029, 0]
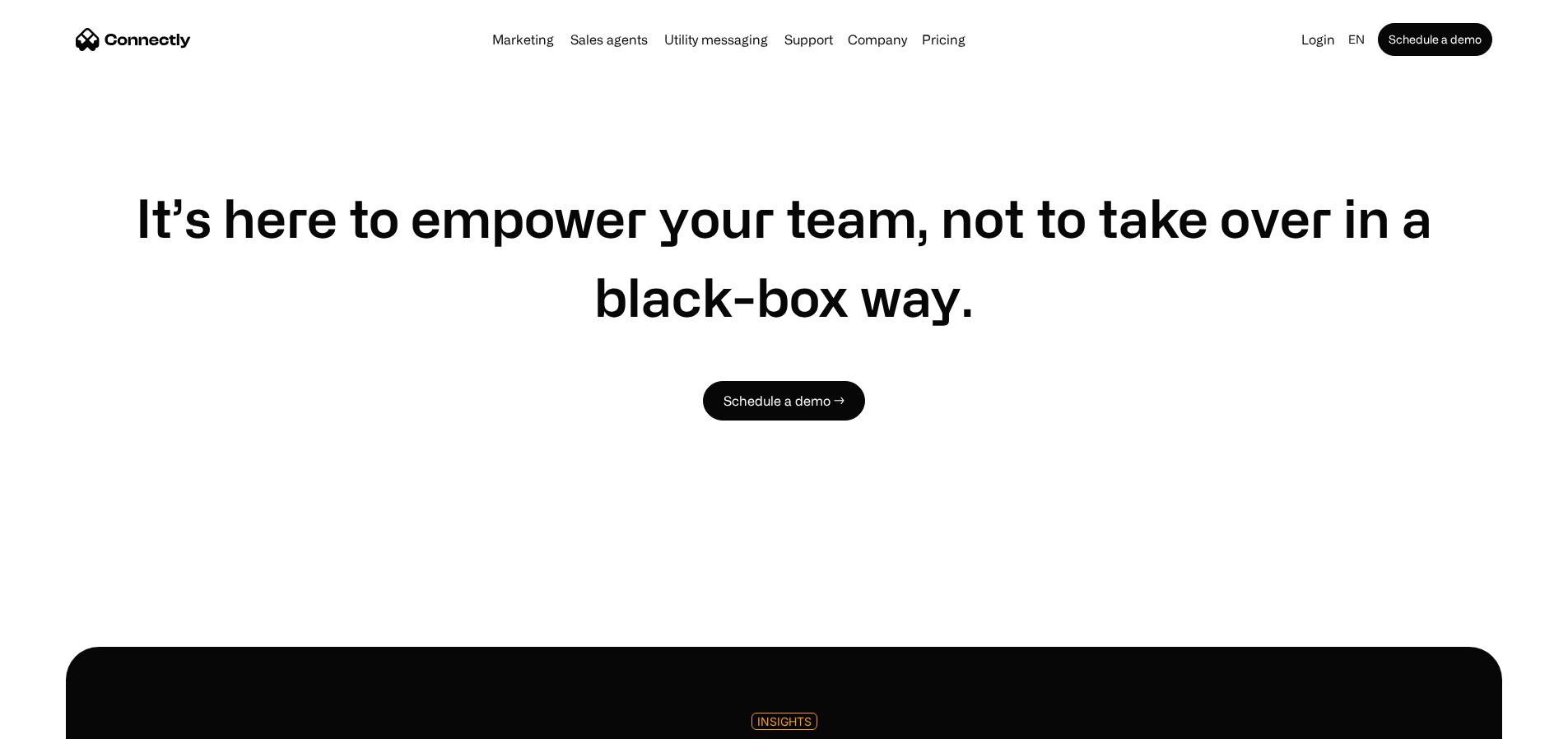
click at [182, 259] on div "It’s here to empower your team, not to take over in a black-box way. Schedule a…" at bounding box center [784, 291] width 1436 height 711
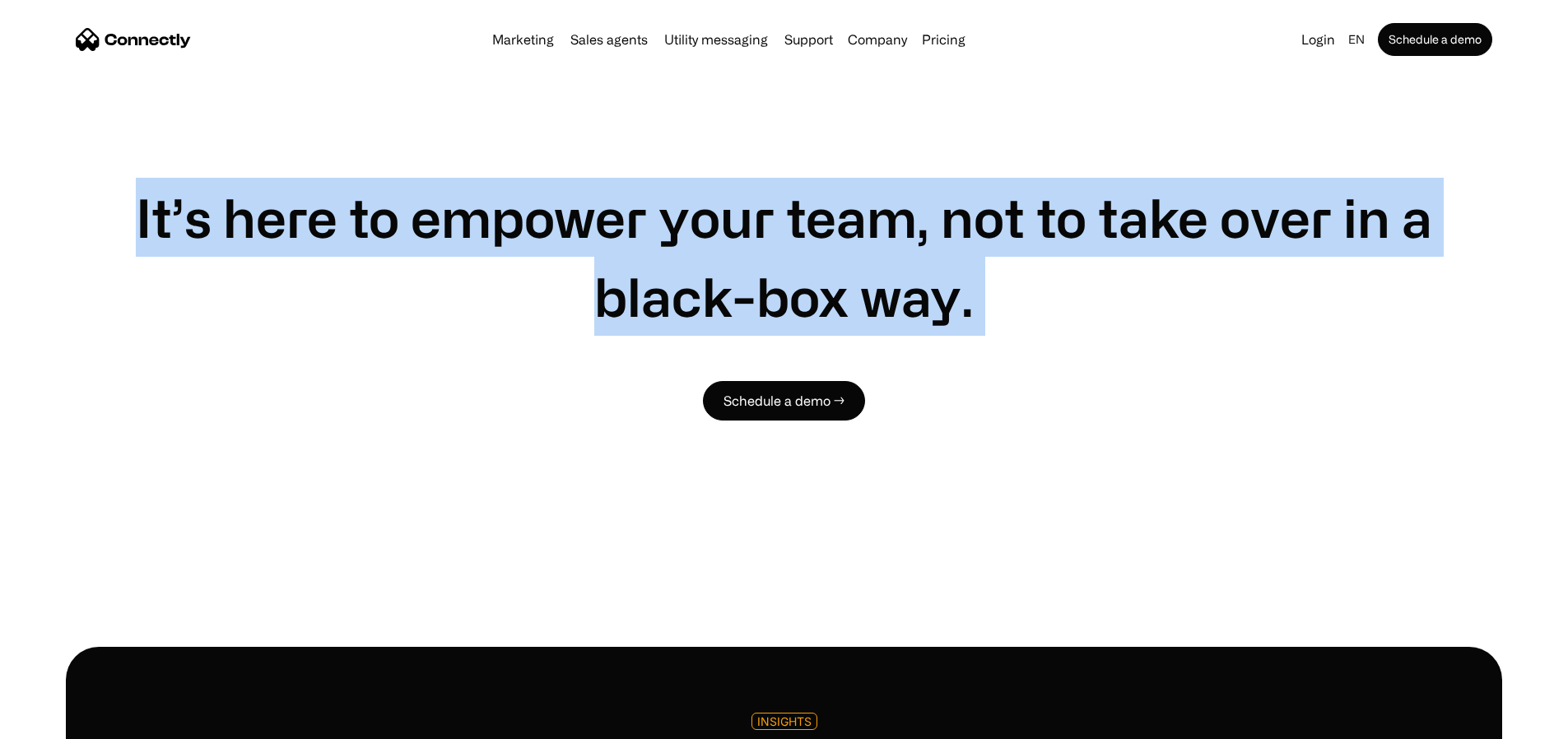
drag, startPoint x: 250, startPoint y: 279, endPoint x: 1116, endPoint y: 391, distance: 873.2
click at [1116, 391] on div "It’s here to empower your team, not to take over in a black-box way. Schedule a…" at bounding box center [784, 291] width 1436 height 711
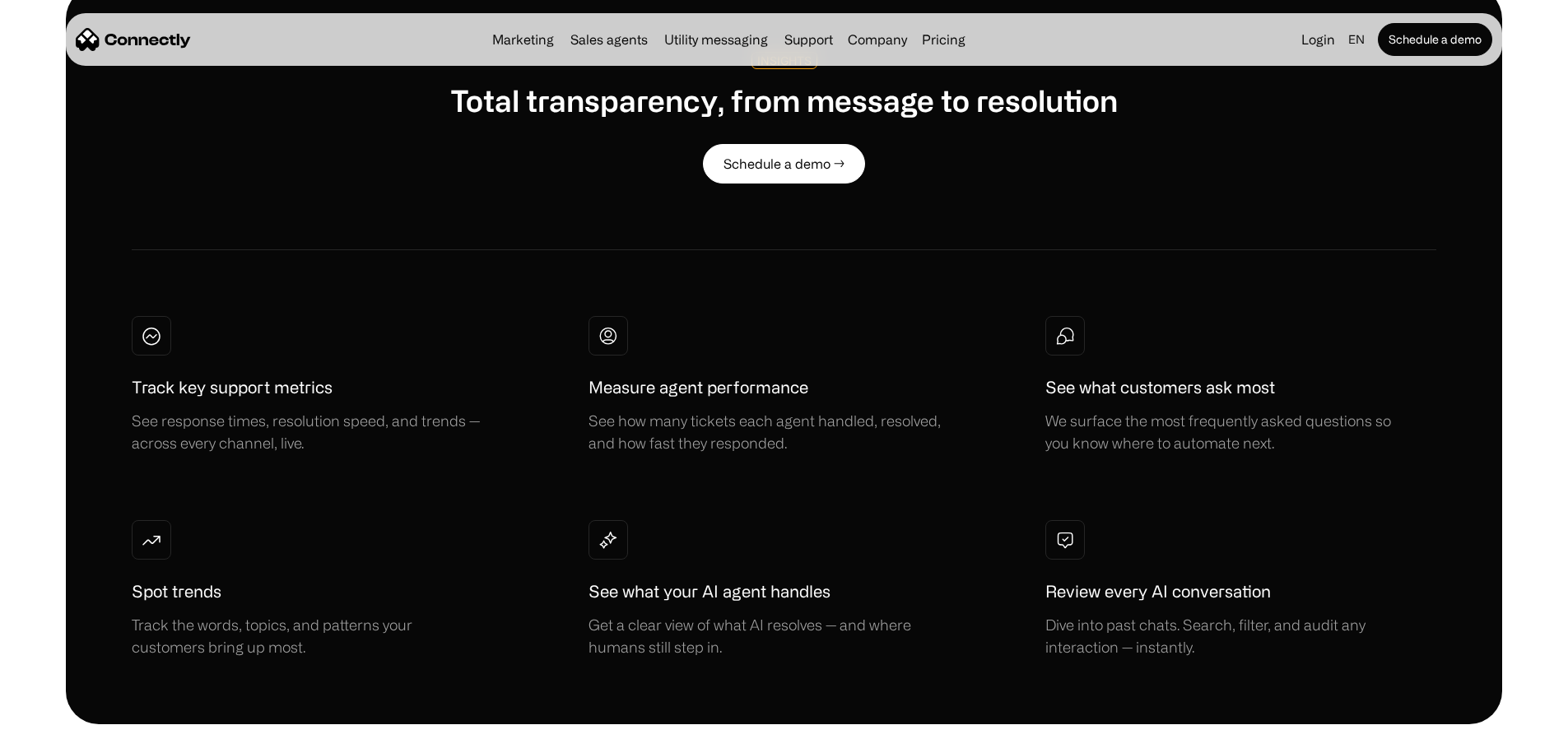
scroll to position [4677, 0]
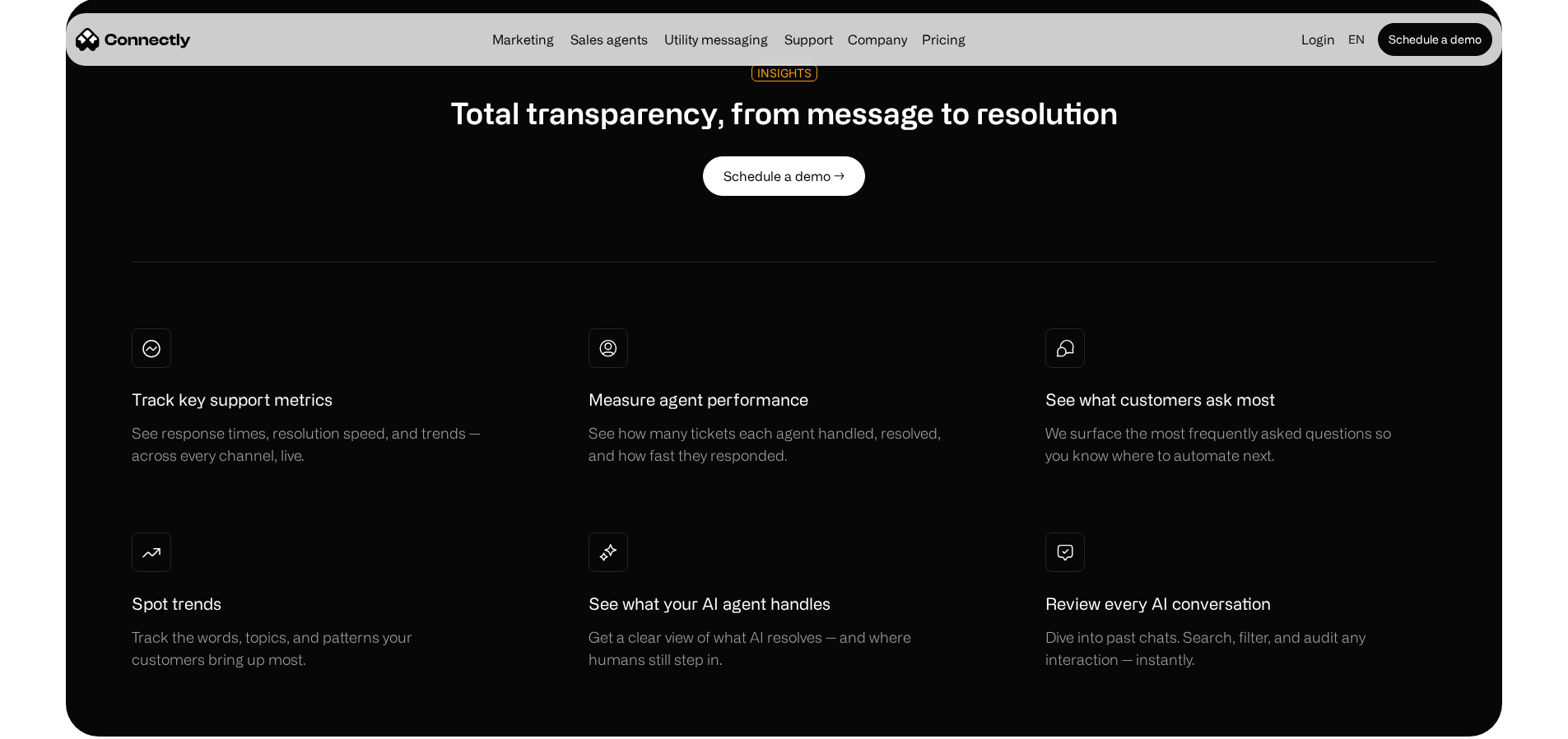
click at [793, 79] on div "INSIGHTS" at bounding box center [784, 73] width 54 height 13
click at [521, 130] on h1 "Total transparency, from message to resolution" at bounding box center [784, 112] width 668 height 35
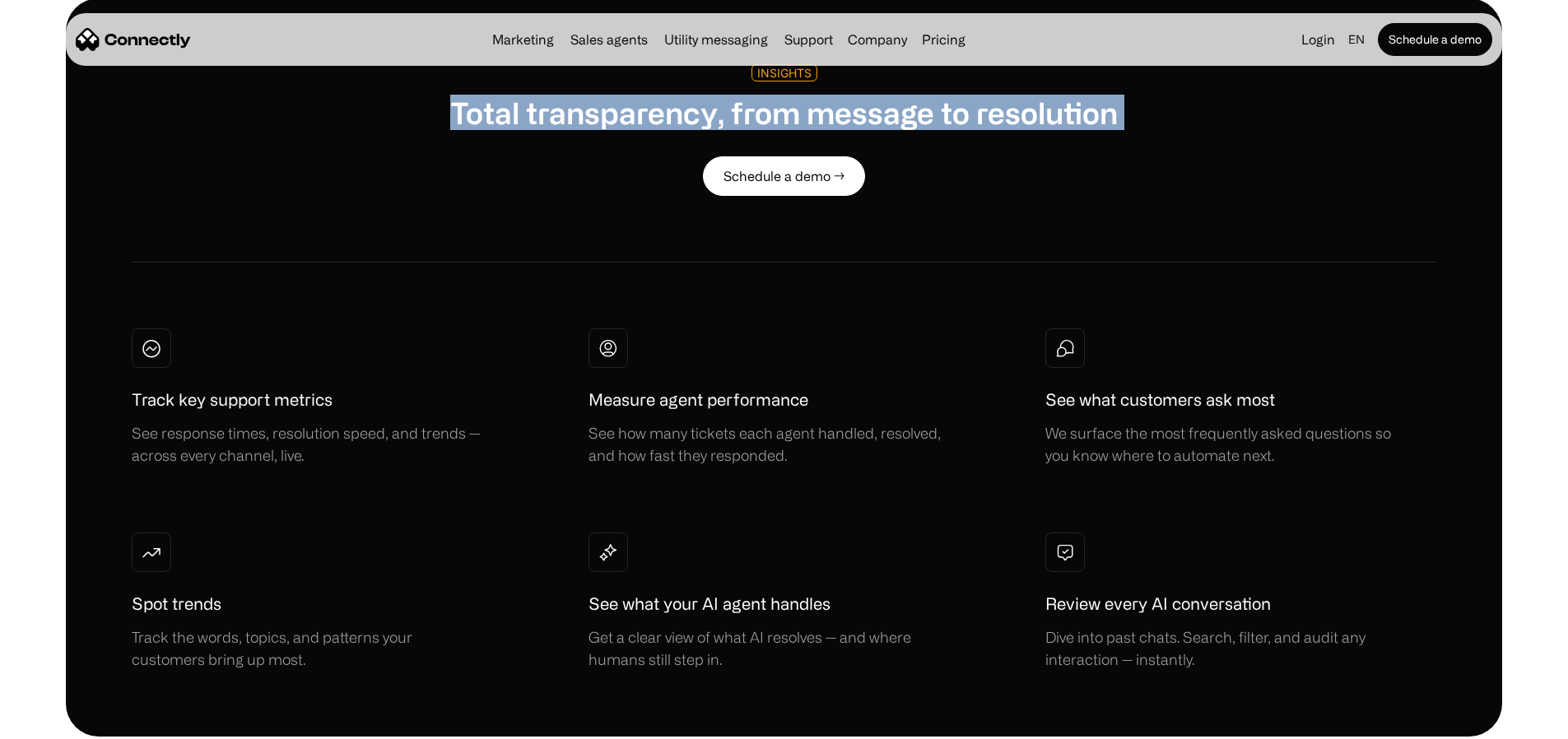
click at [521, 130] on h1 "Total transparency, from message to resolution" at bounding box center [784, 112] width 668 height 35
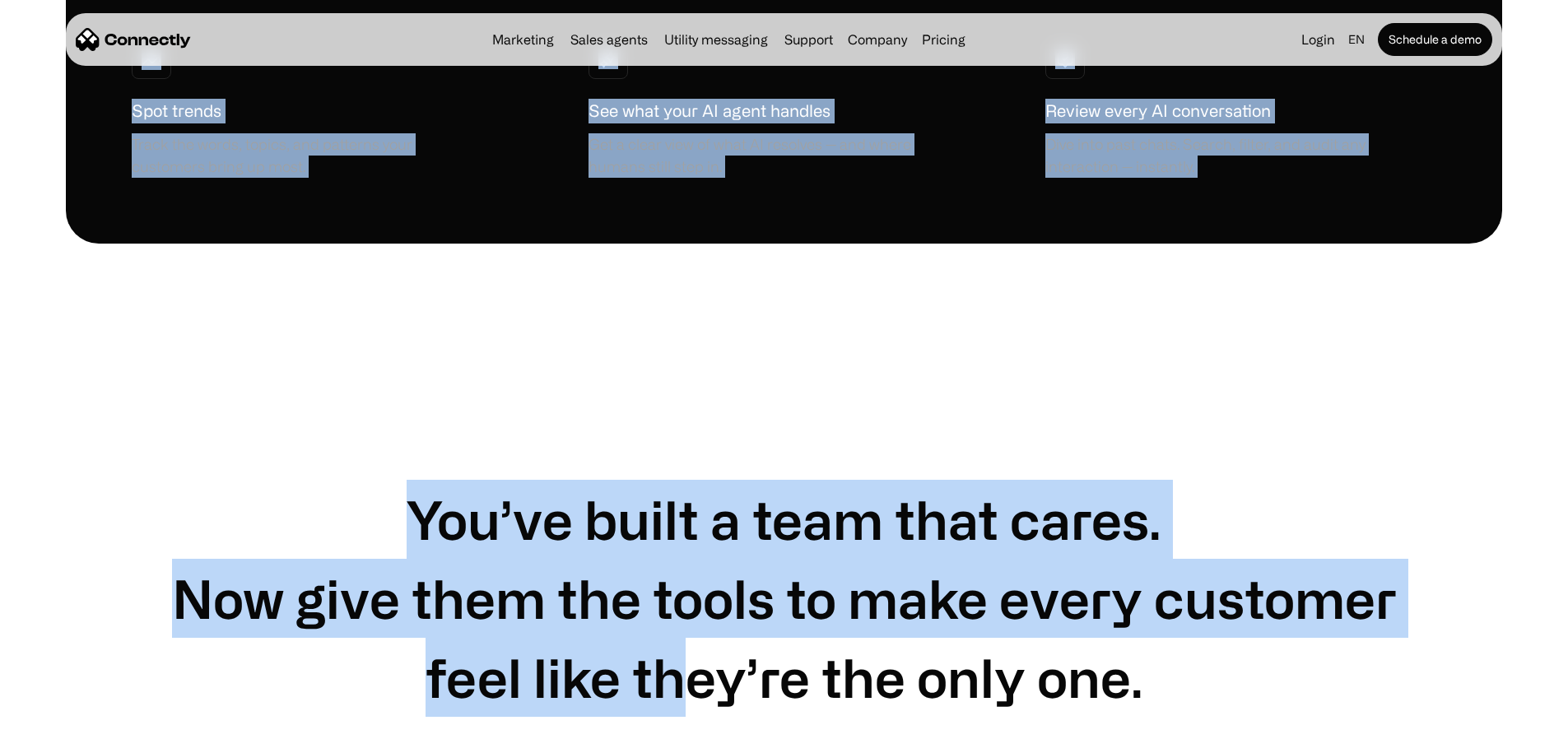
scroll to position [5305, 0]
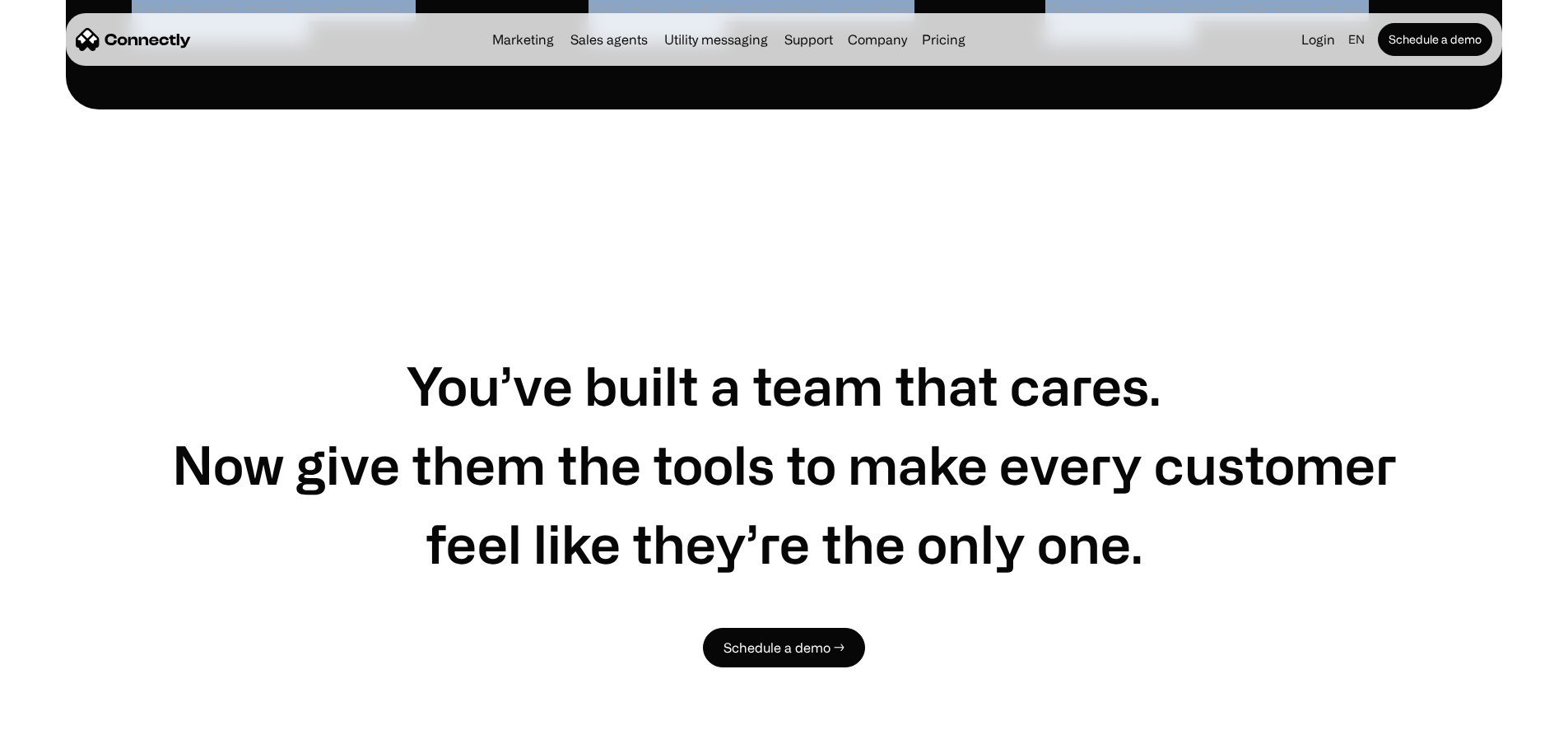
drag, startPoint x: 185, startPoint y: 457, endPoint x: 1163, endPoint y: 125, distance: 1032.8
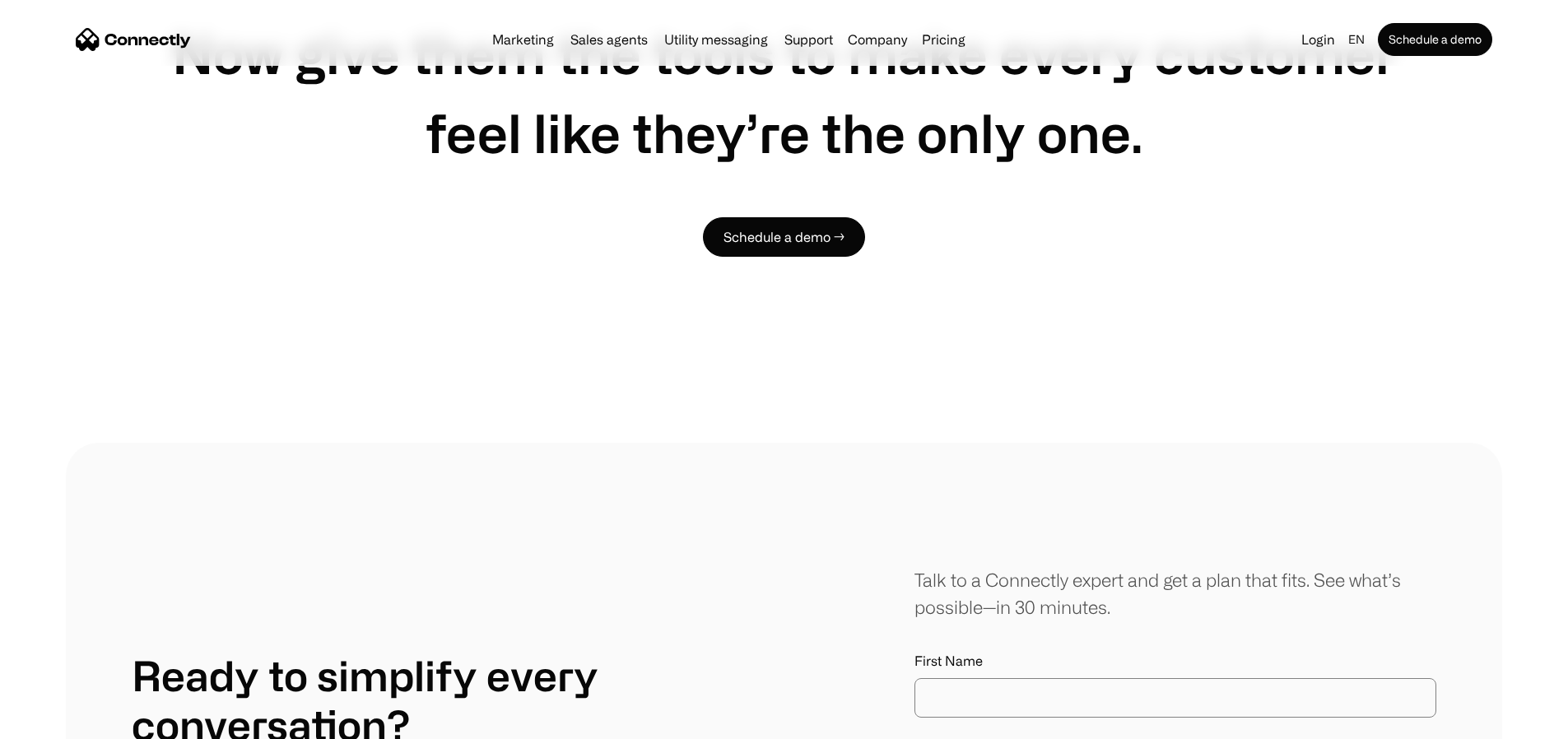
scroll to position [5707, 0]
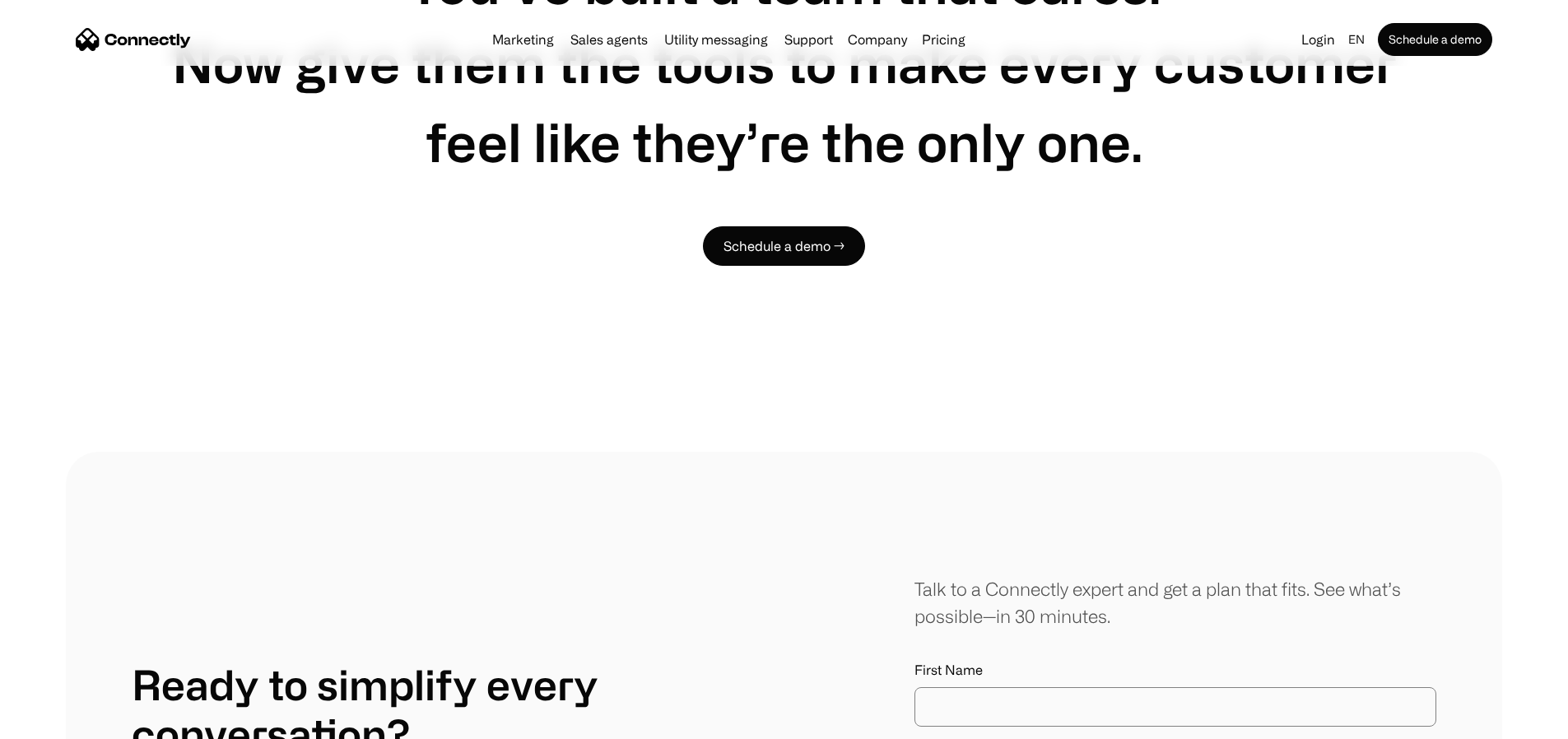
click at [389, 118] on h1 "You’ve built a team that cares.  Now give them the tools to make every customer…" at bounding box center [784, 62] width 1305 height 237
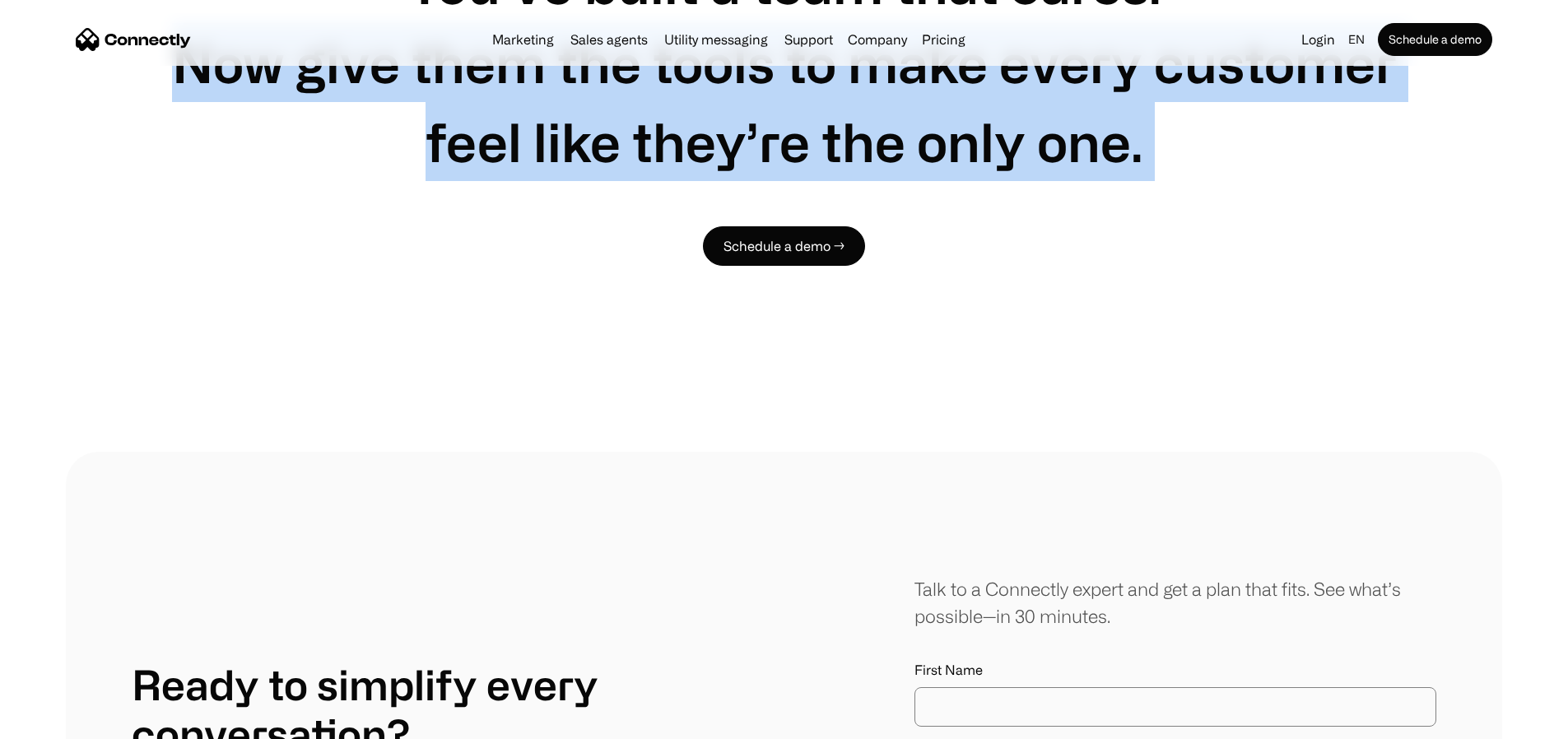
click at [389, 118] on h1 "You’ve built a team that cares.  Now give them the tools to make every customer…" at bounding box center [784, 62] width 1305 height 237
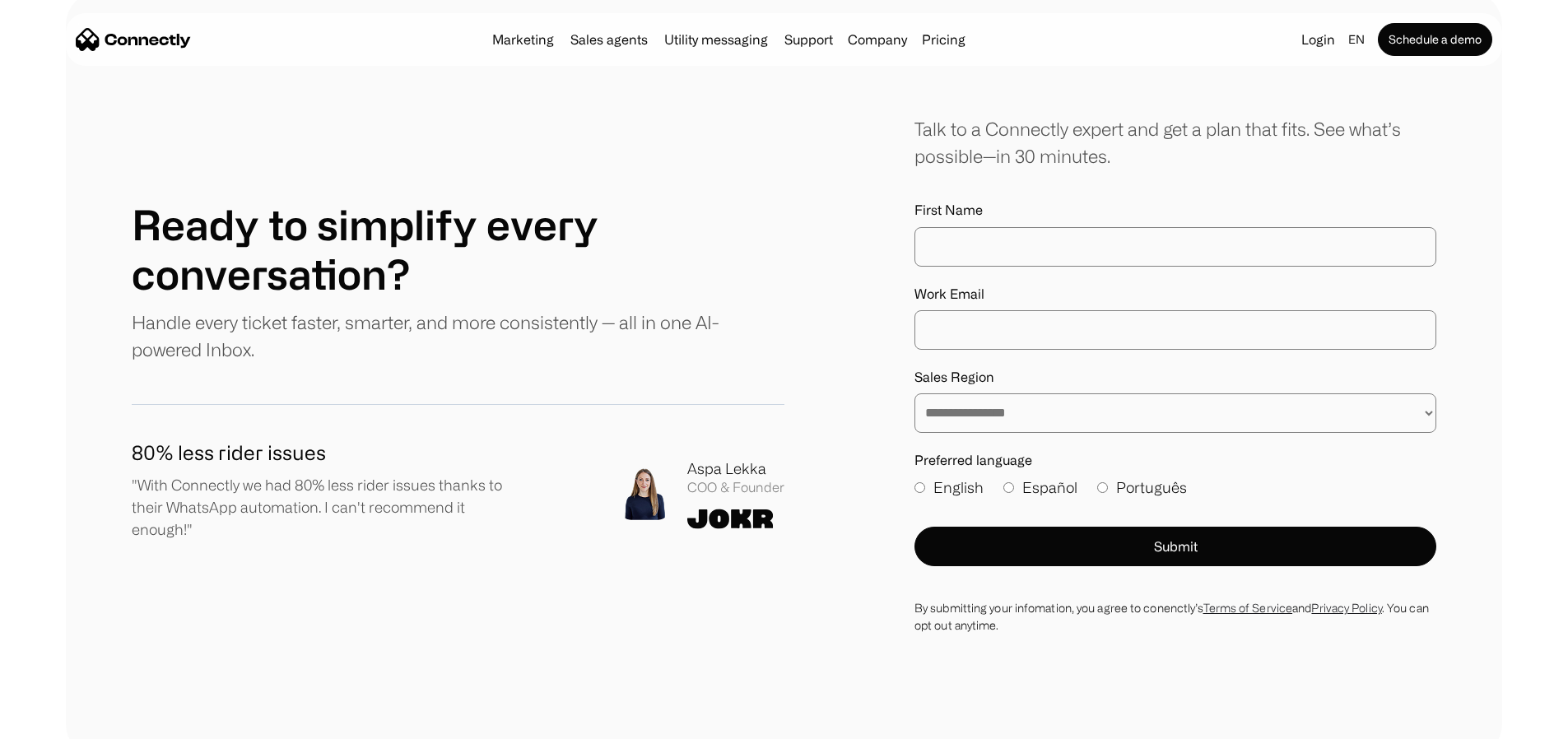
scroll to position [6176, 0]
